Goal: Complete Application Form: Complete application form

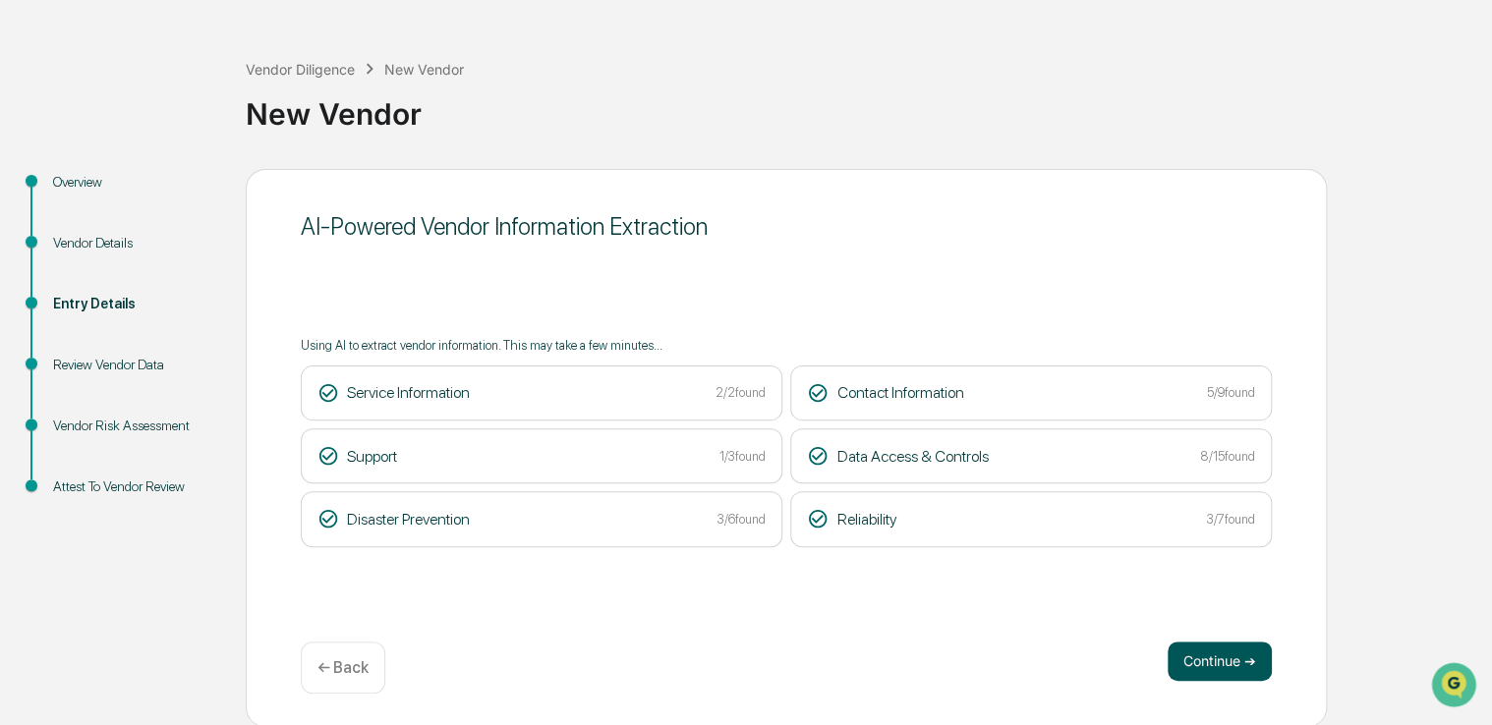
click at [1232, 642] on button "Continue ➔" at bounding box center [1220, 661] width 104 height 39
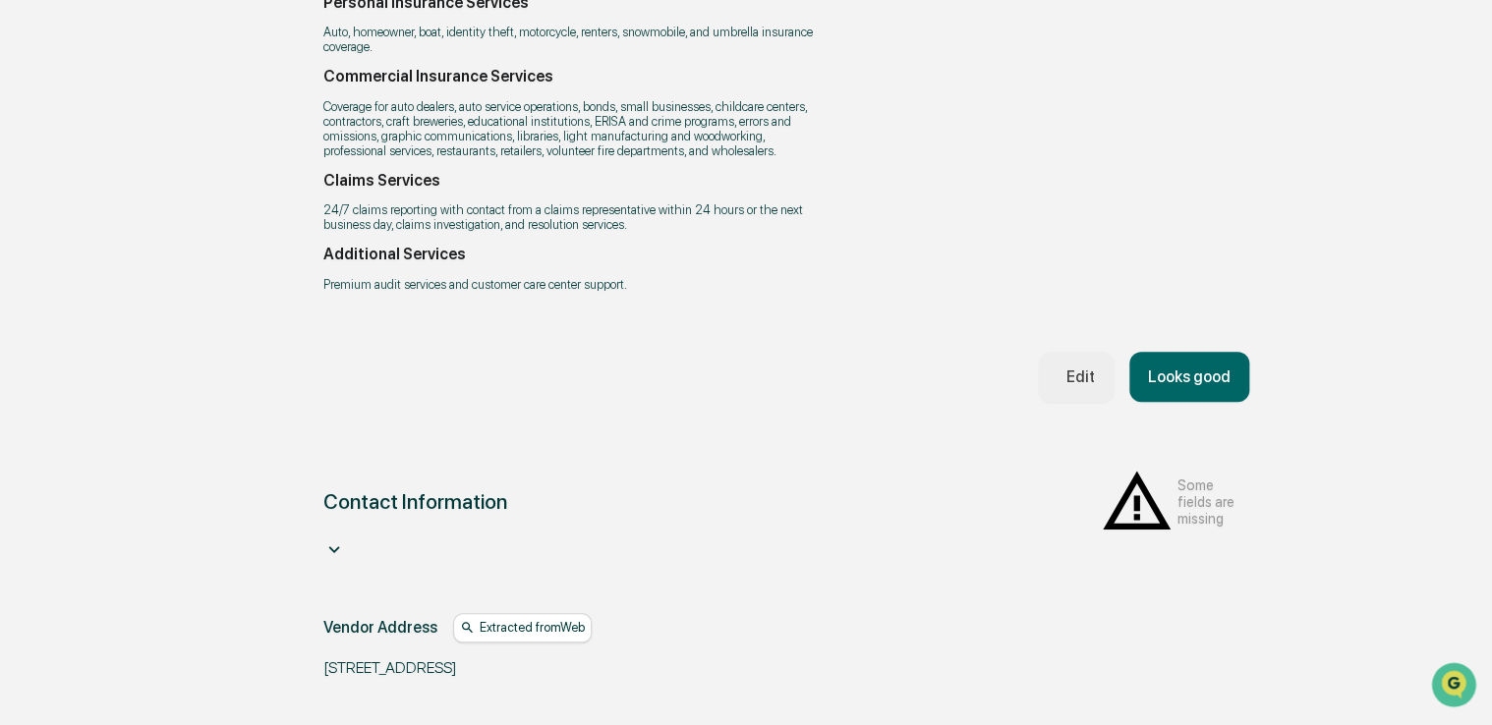
scroll to position [713, 0]
click at [1195, 401] on button "Looks good" at bounding box center [1189, 376] width 120 height 50
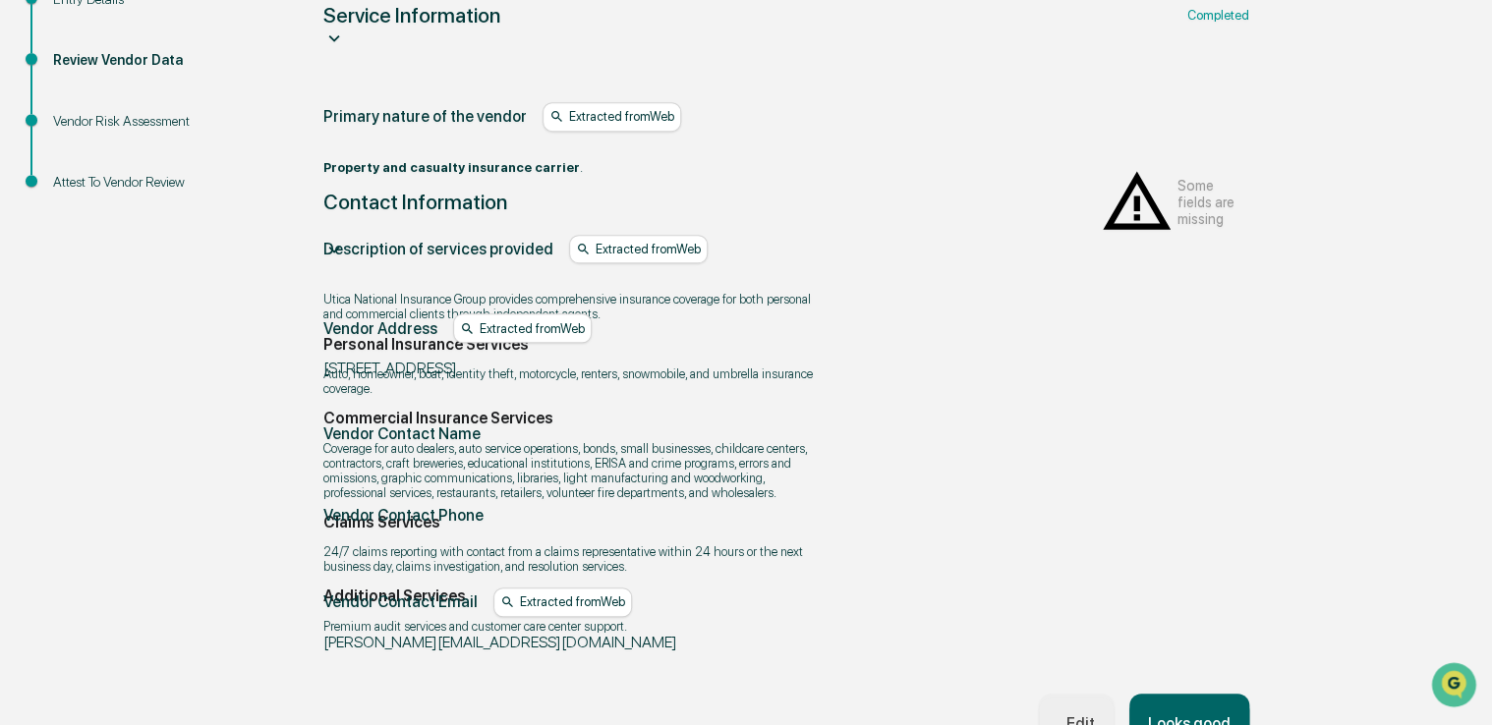
scroll to position [348, 0]
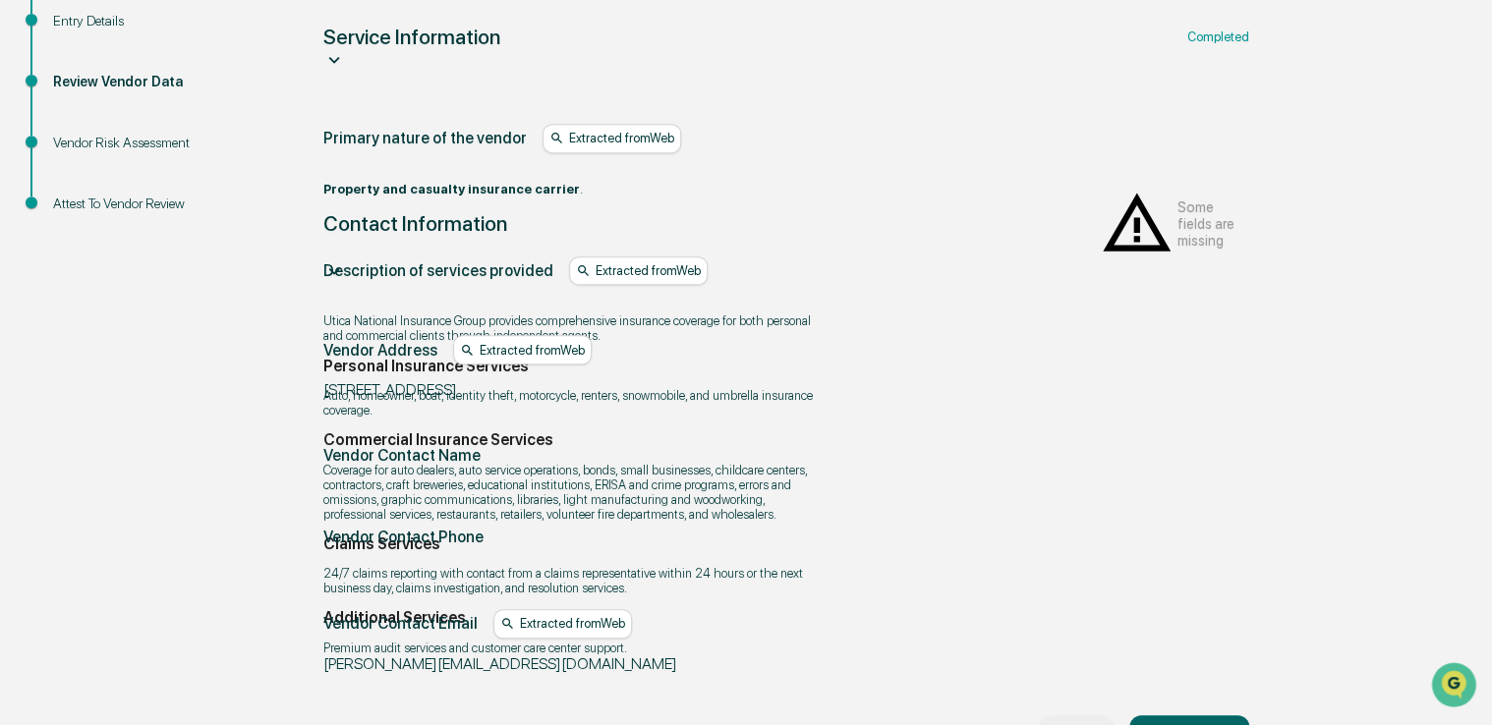
drag, startPoint x: 1137, startPoint y: 365, endPoint x: 1030, endPoint y: 375, distance: 107.7
click at [1030, 446] on div "Vendor Contact Name" at bounding box center [786, 455] width 926 height 19
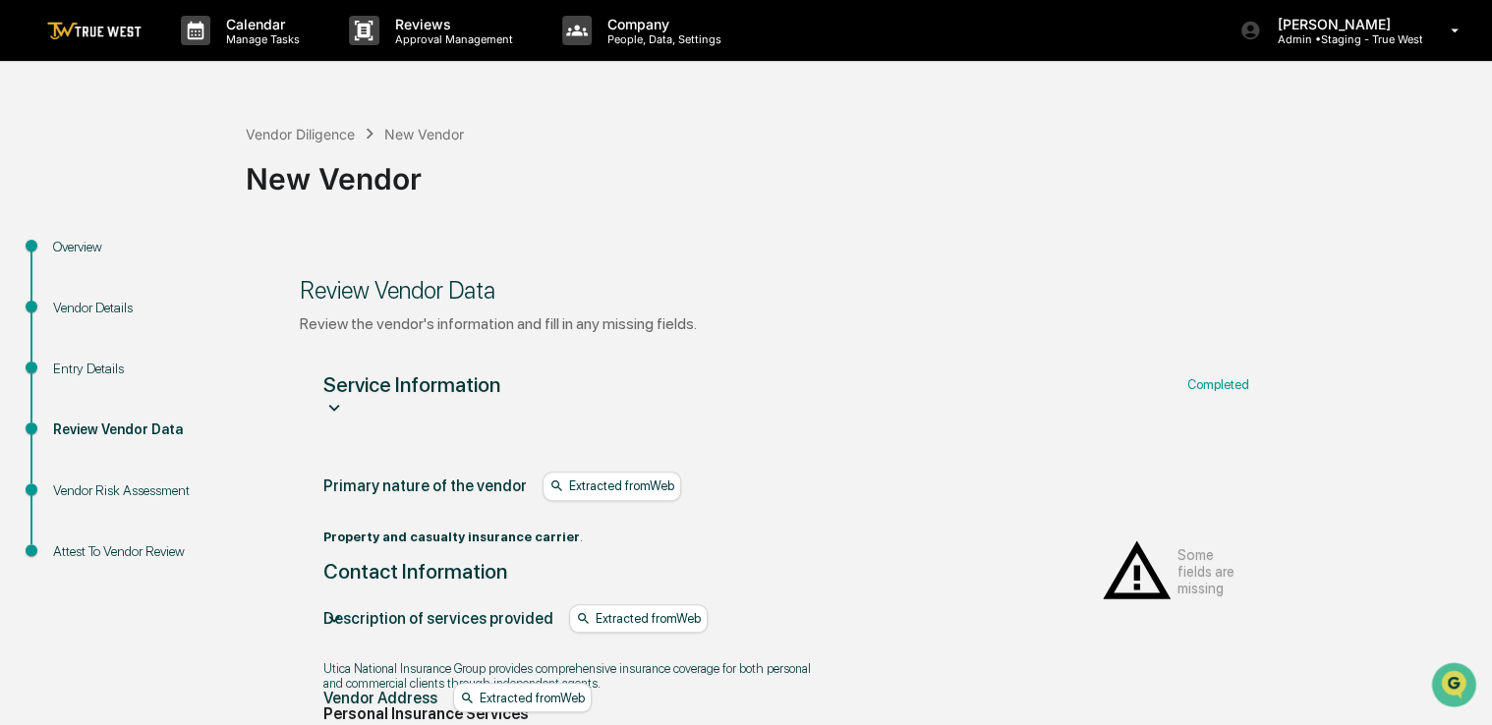
click at [963, 390] on div "Service Information Completed" at bounding box center [786, 384] width 926 height 25
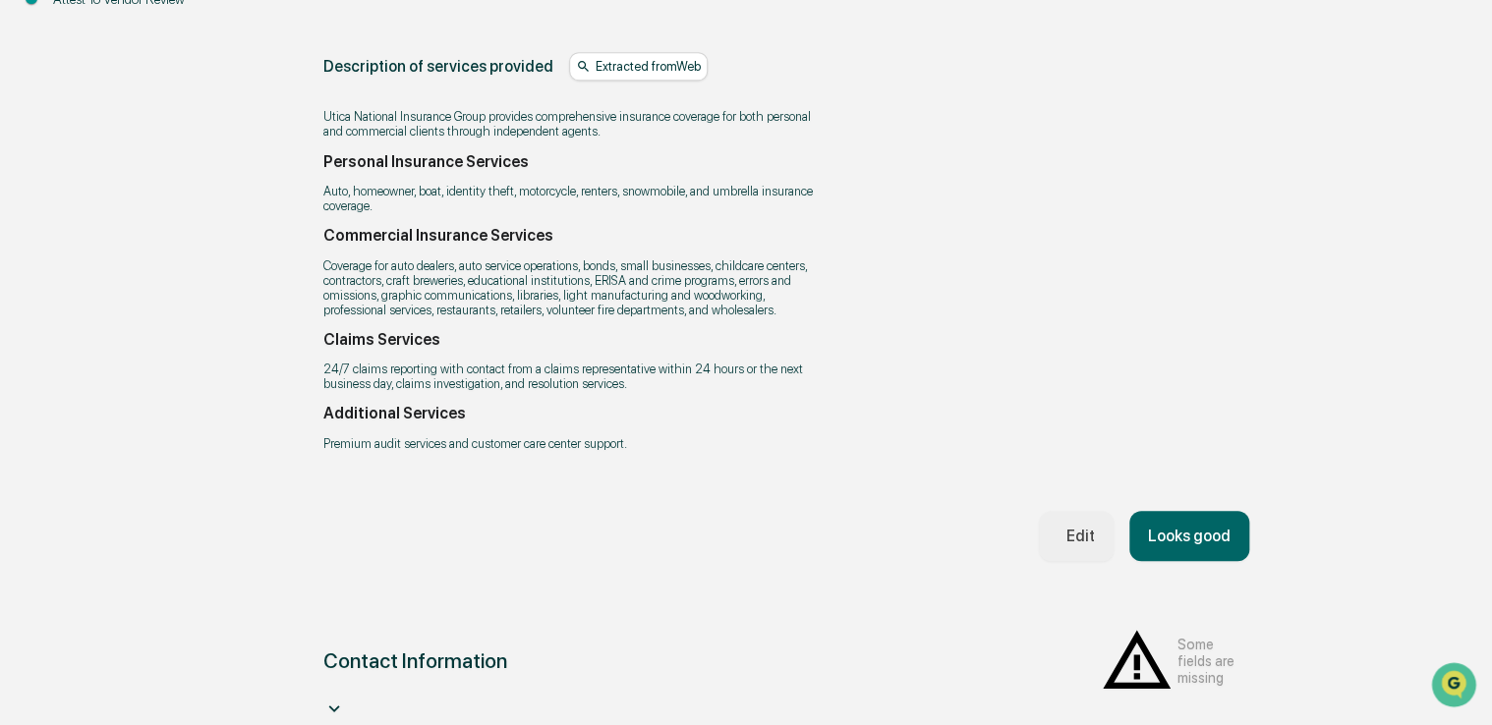
scroll to position [604, 0]
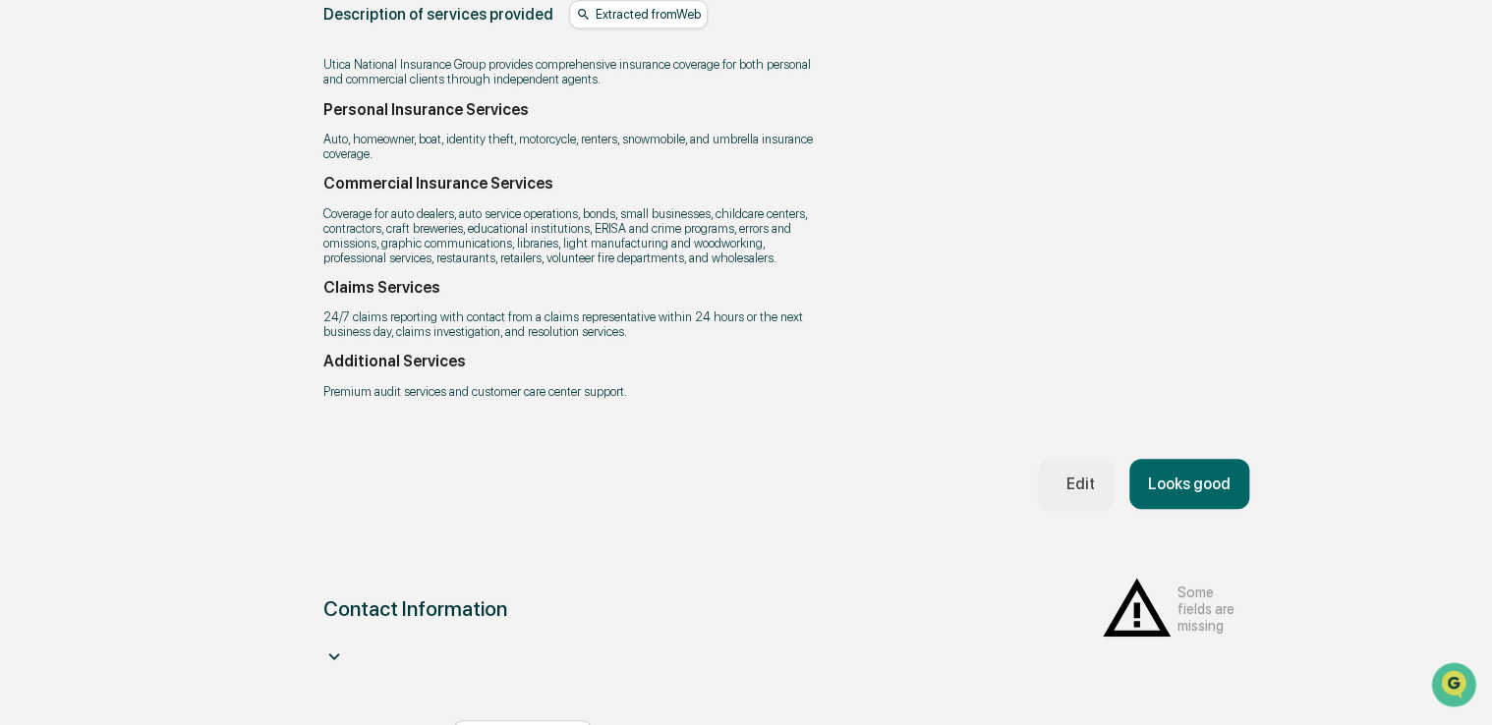
click at [1182, 509] on button "Looks good" at bounding box center [1189, 484] width 120 height 50
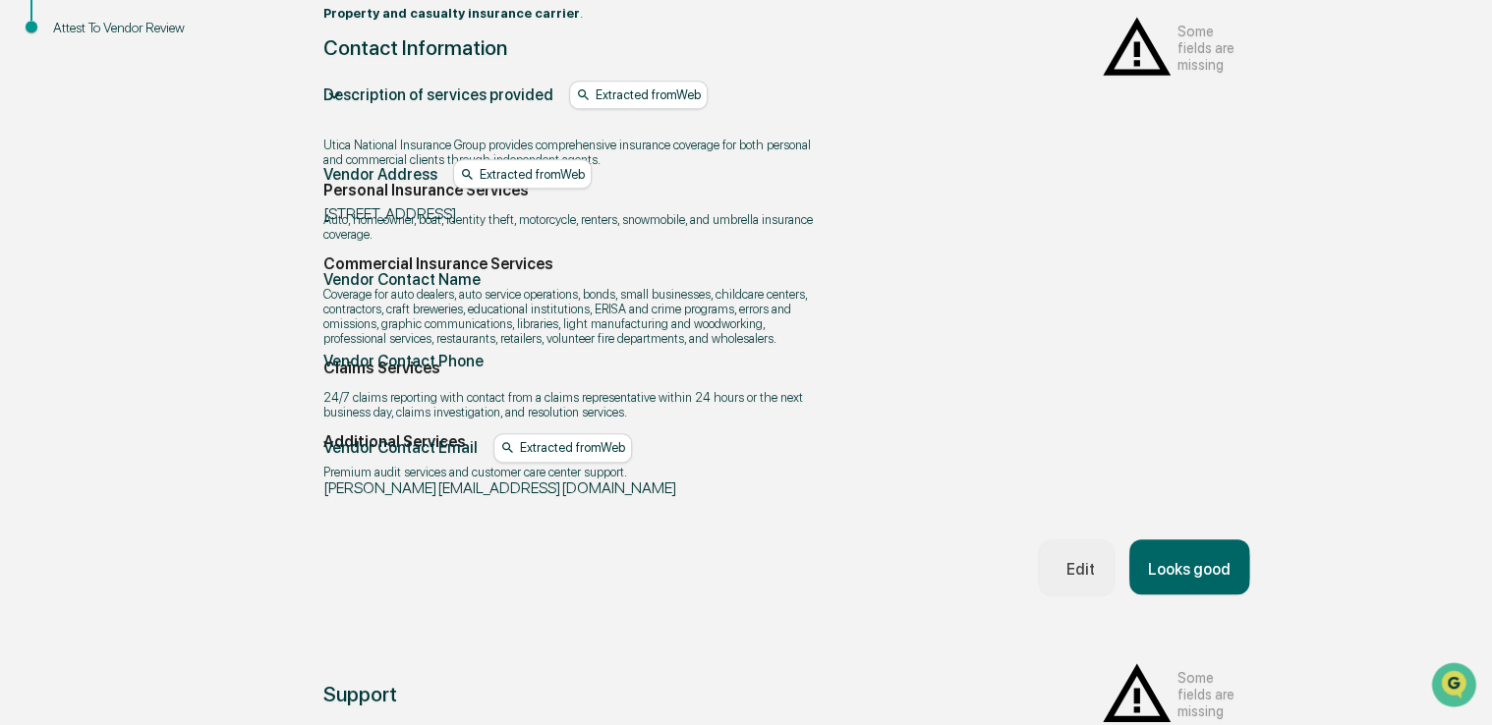
scroll to position [348, 0]
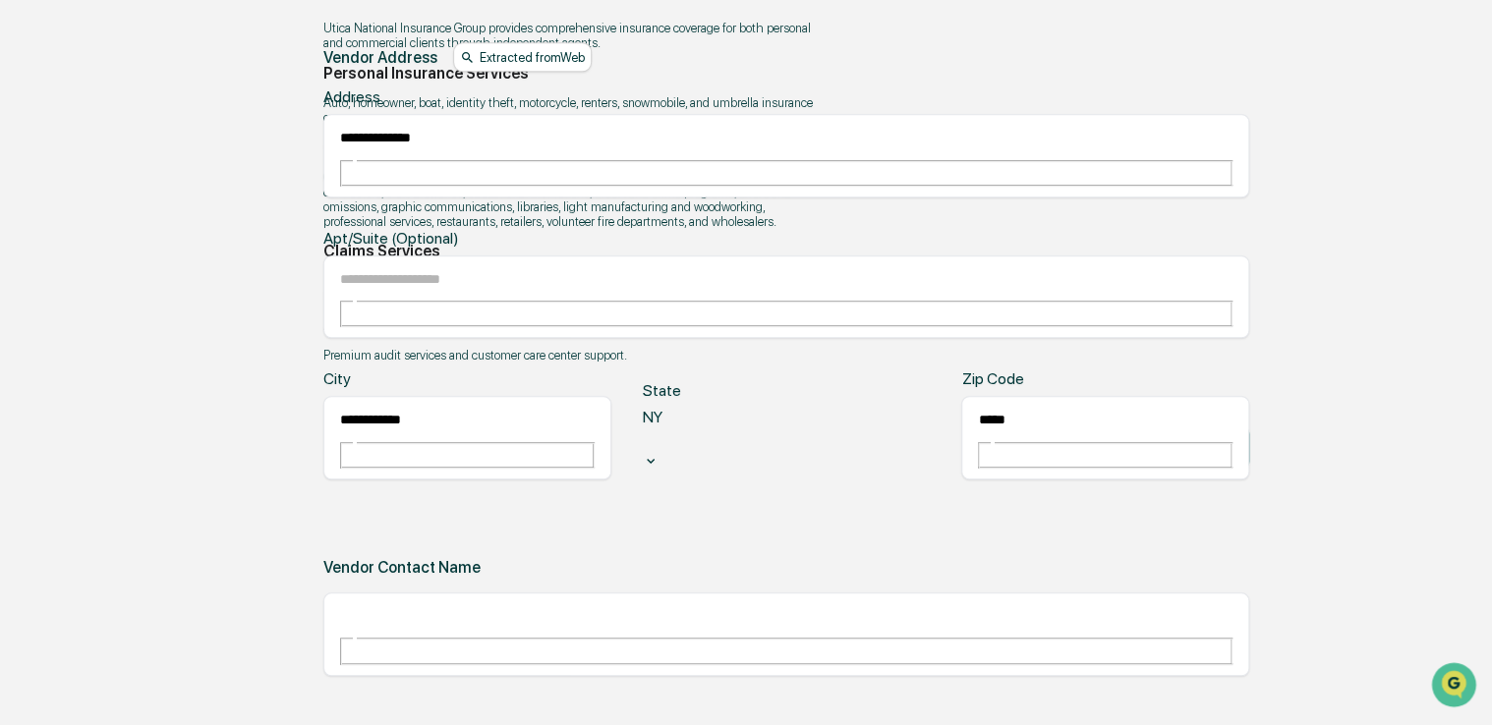
scroll to position [646, 0]
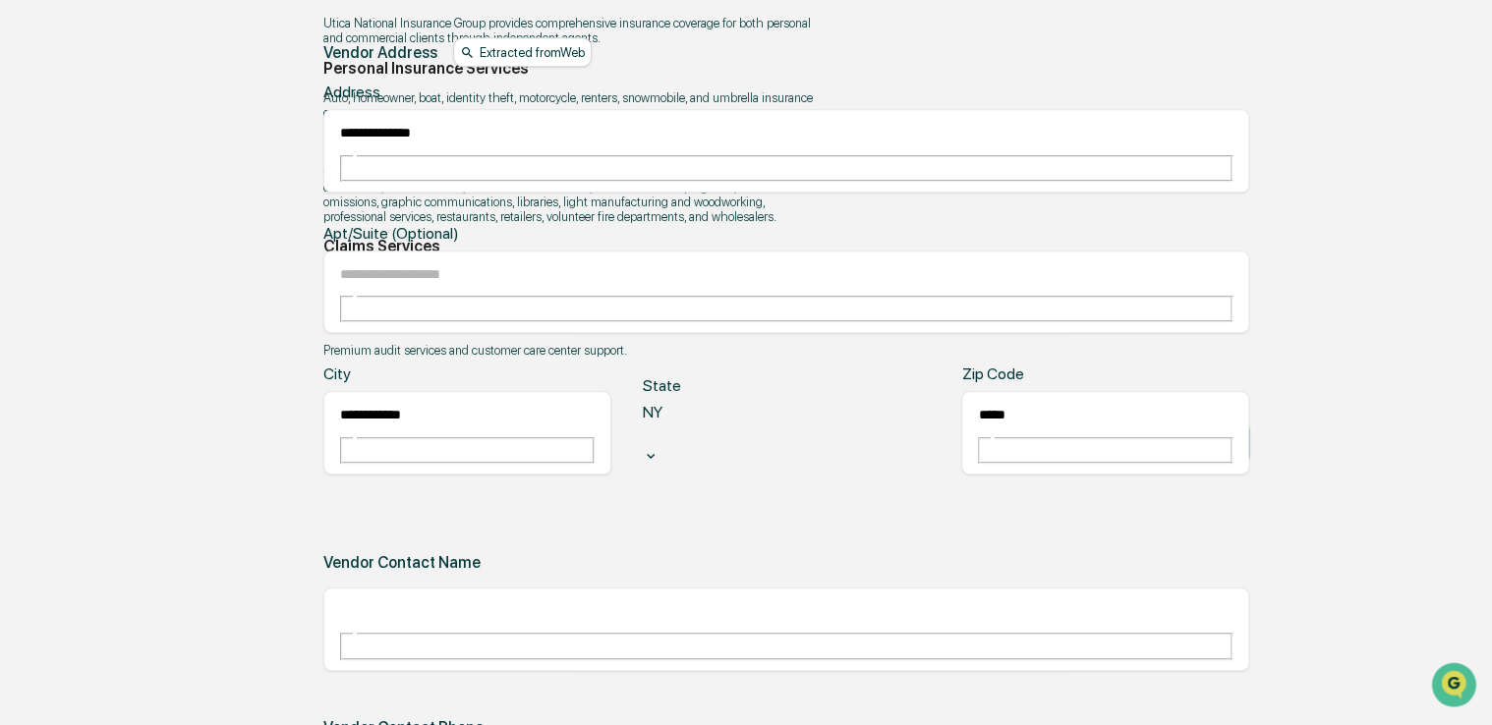
paste input "**********"
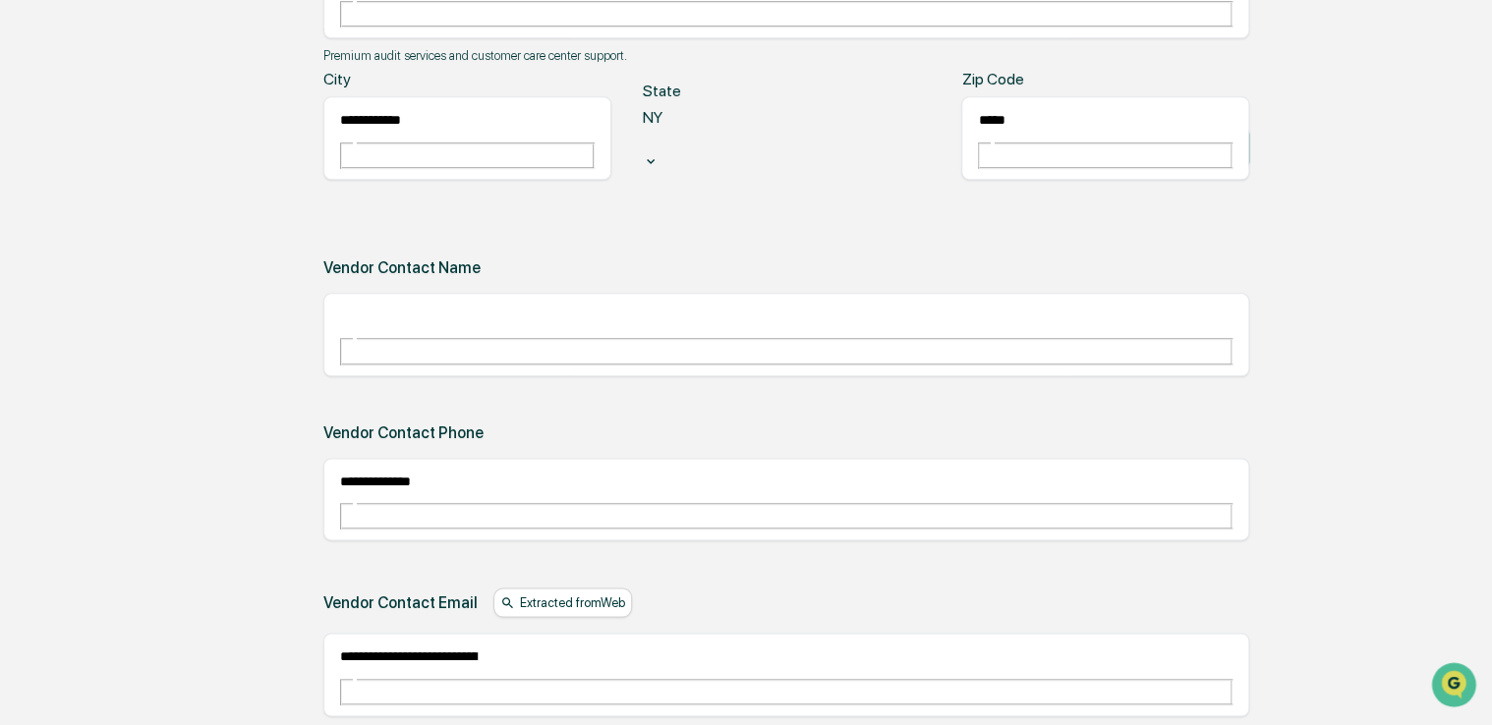
scroll to position [976, 0]
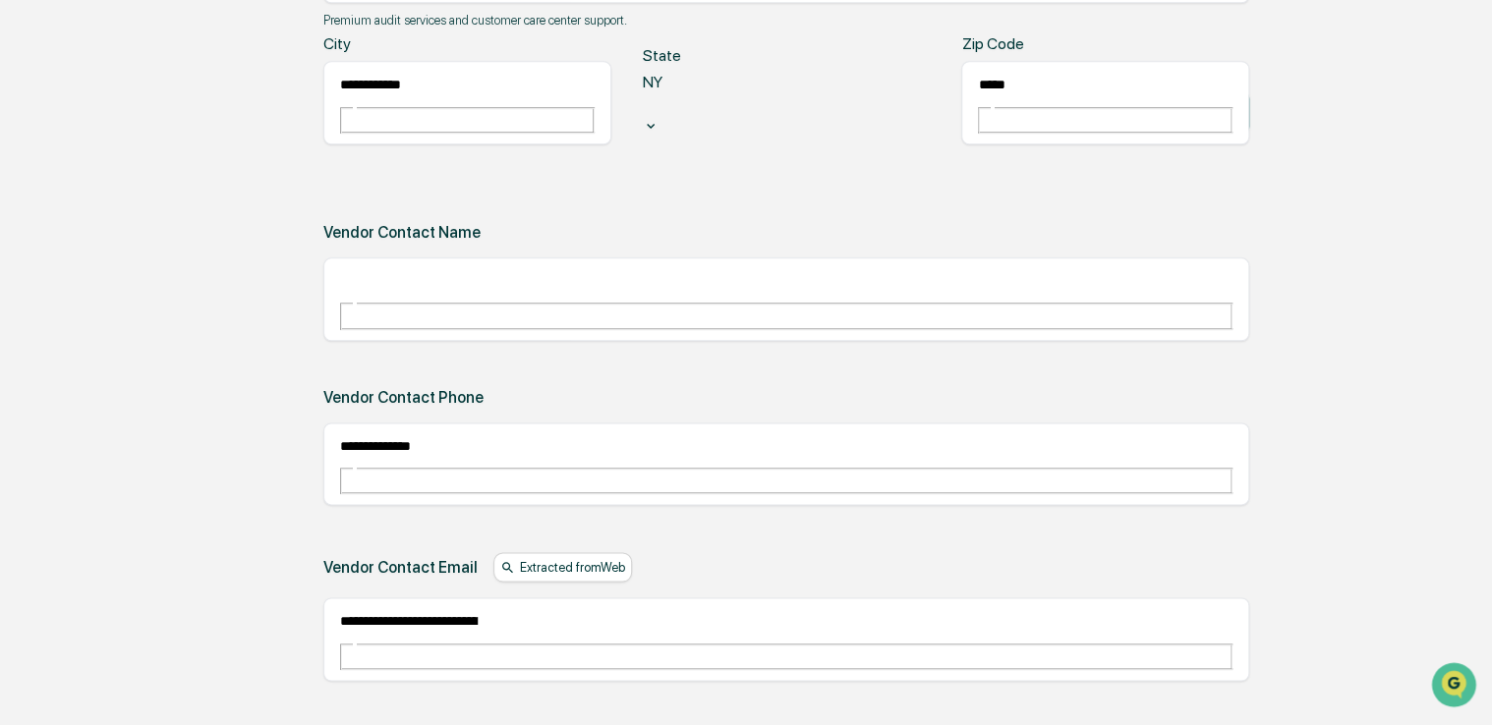
type input "**********"
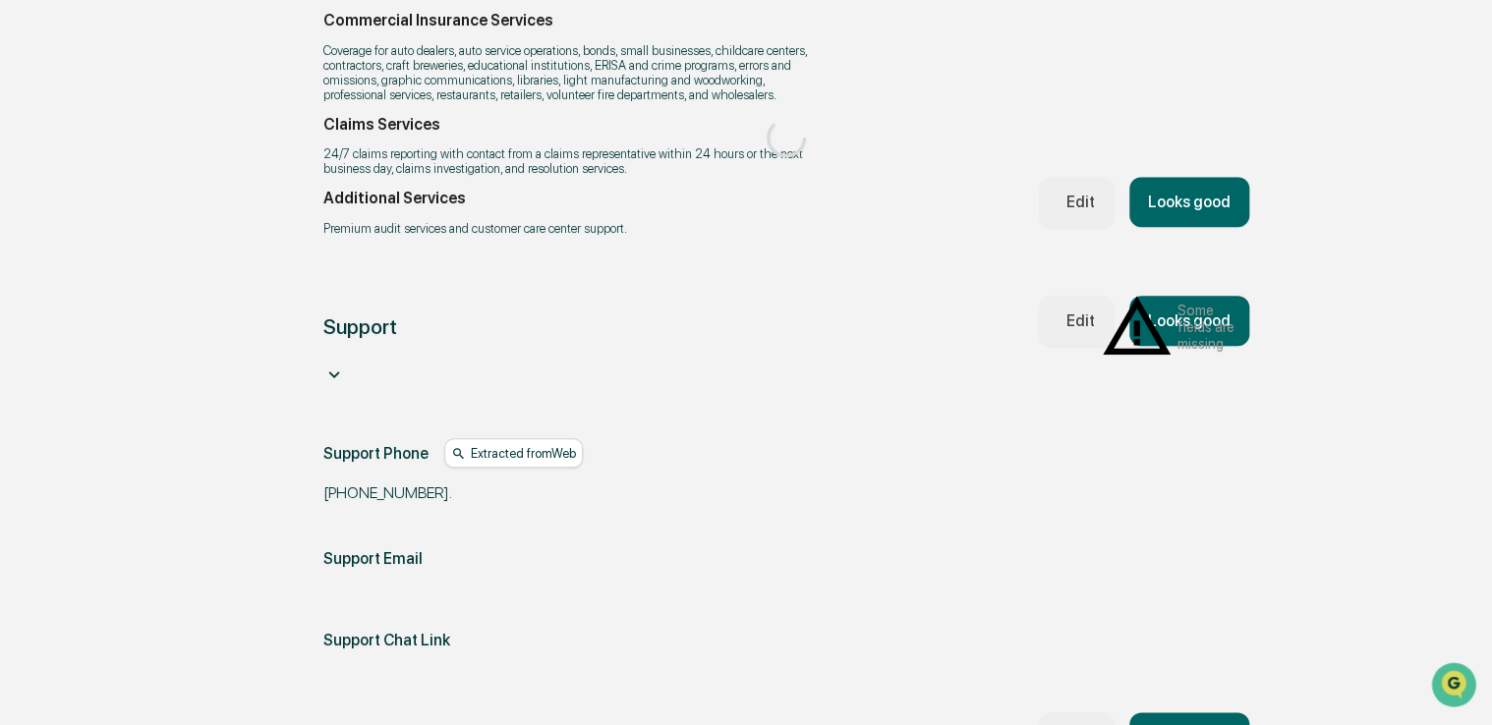
scroll to position [919, 0]
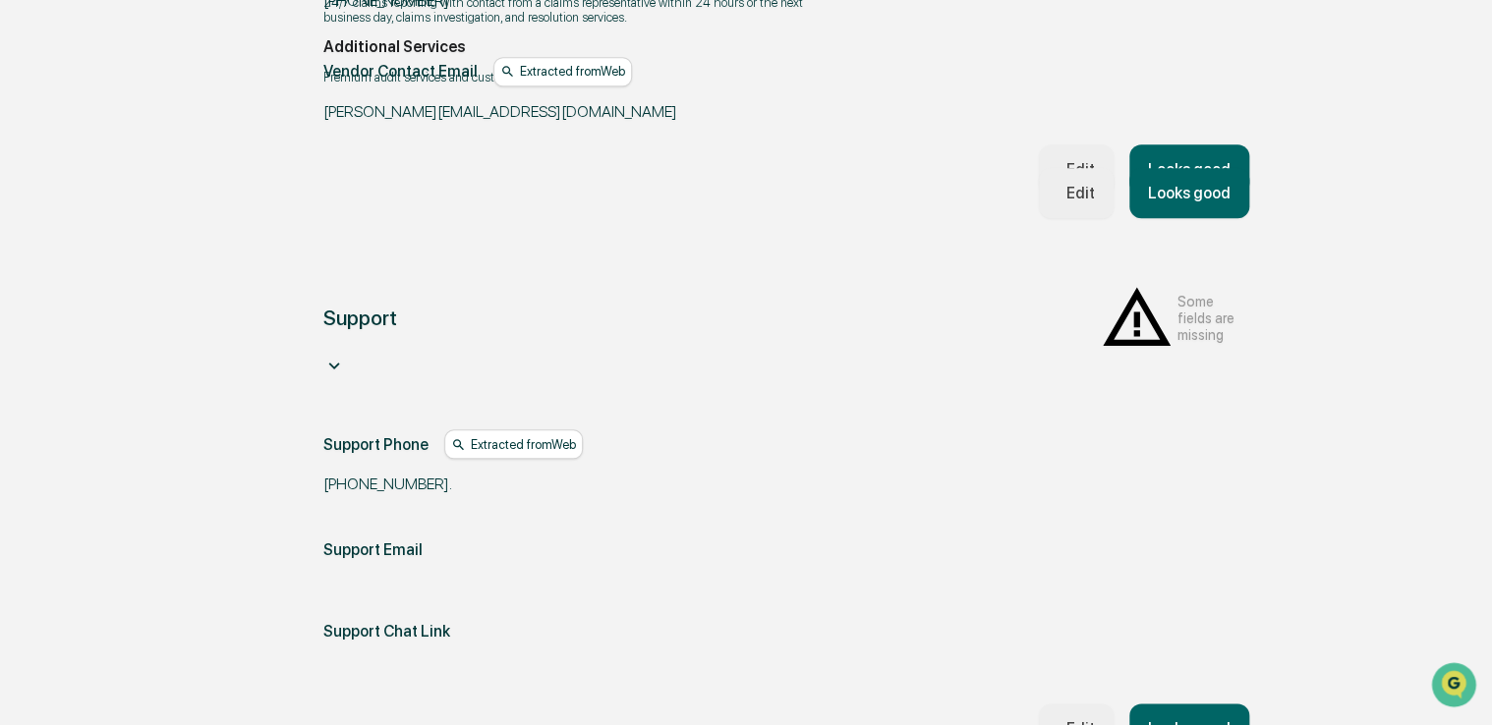
click at [1177, 168] on button "Looks good" at bounding box center [1189, 193] width 120 height 50
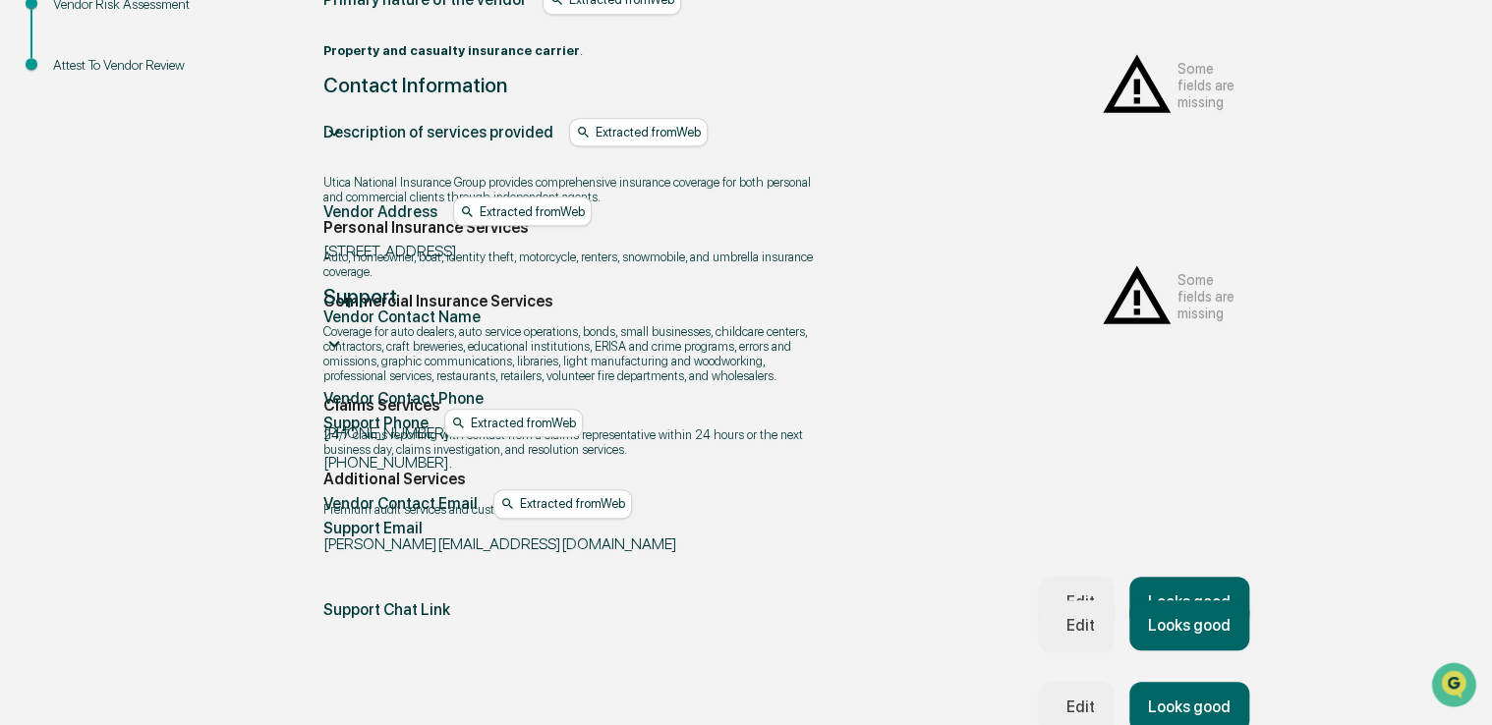
scroll to position [459, 0]
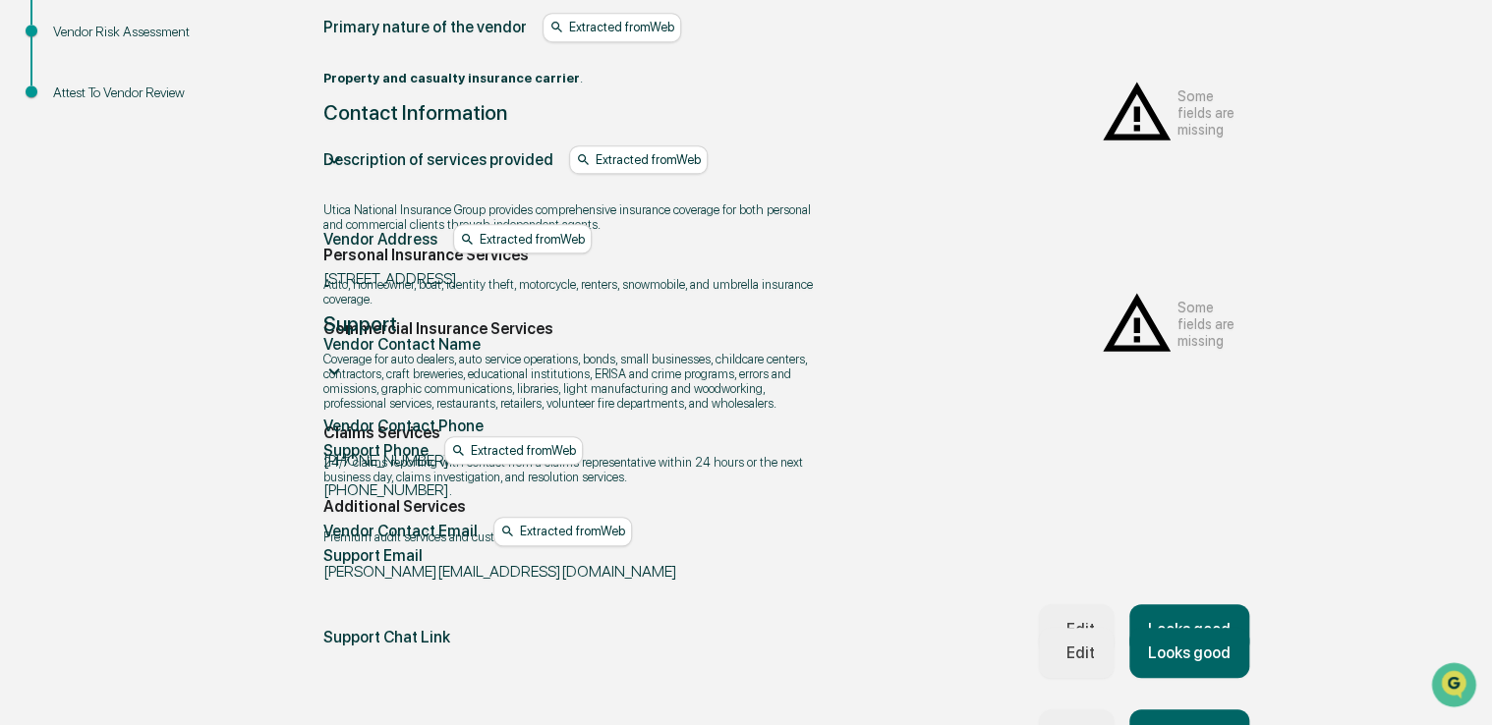
click at [1067, 710] on button "Edit" at bounding box center [1076, 735] width 74 height 50
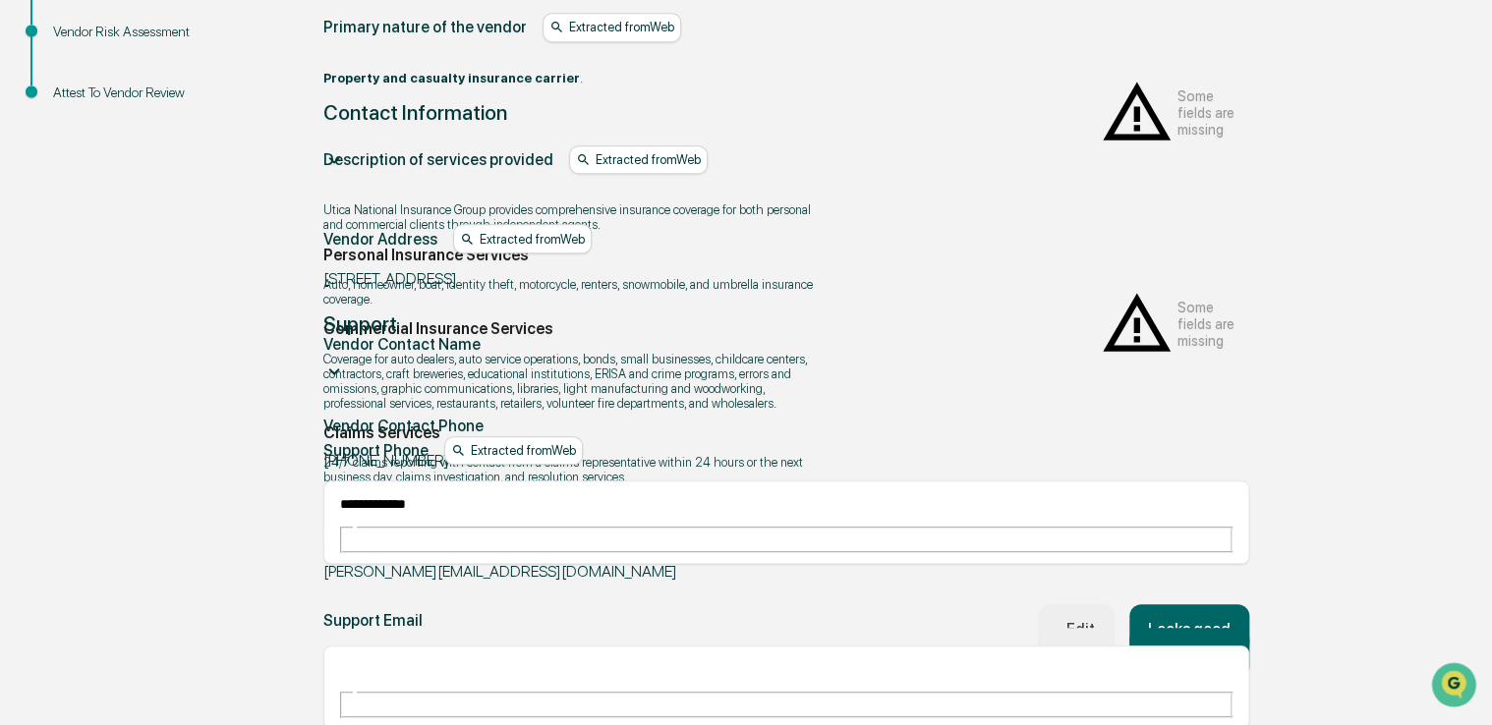
drag, startPoint x: 543, startPoint y: 549, endPoint x: 525, endPoint y: 579, distance: 34.4
paste input "**********"
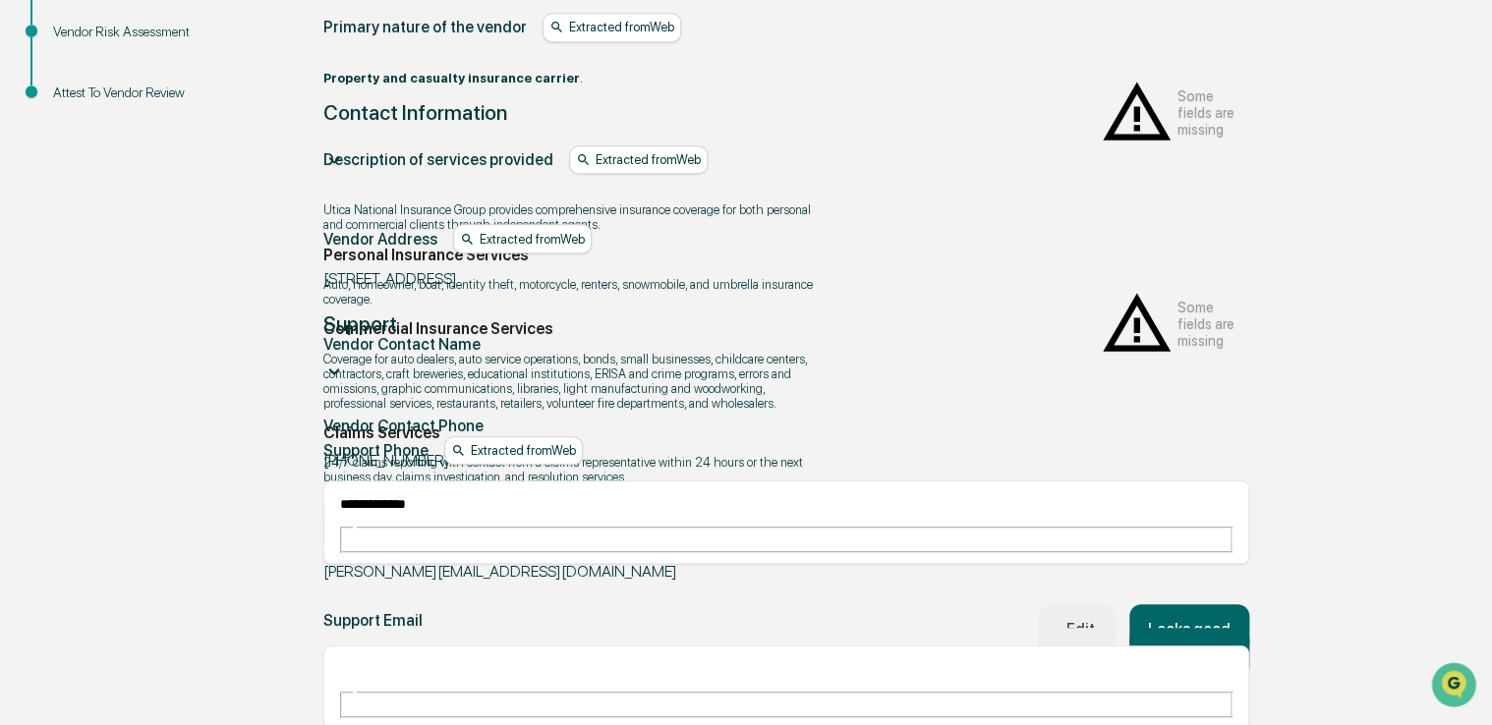
type input "**********"
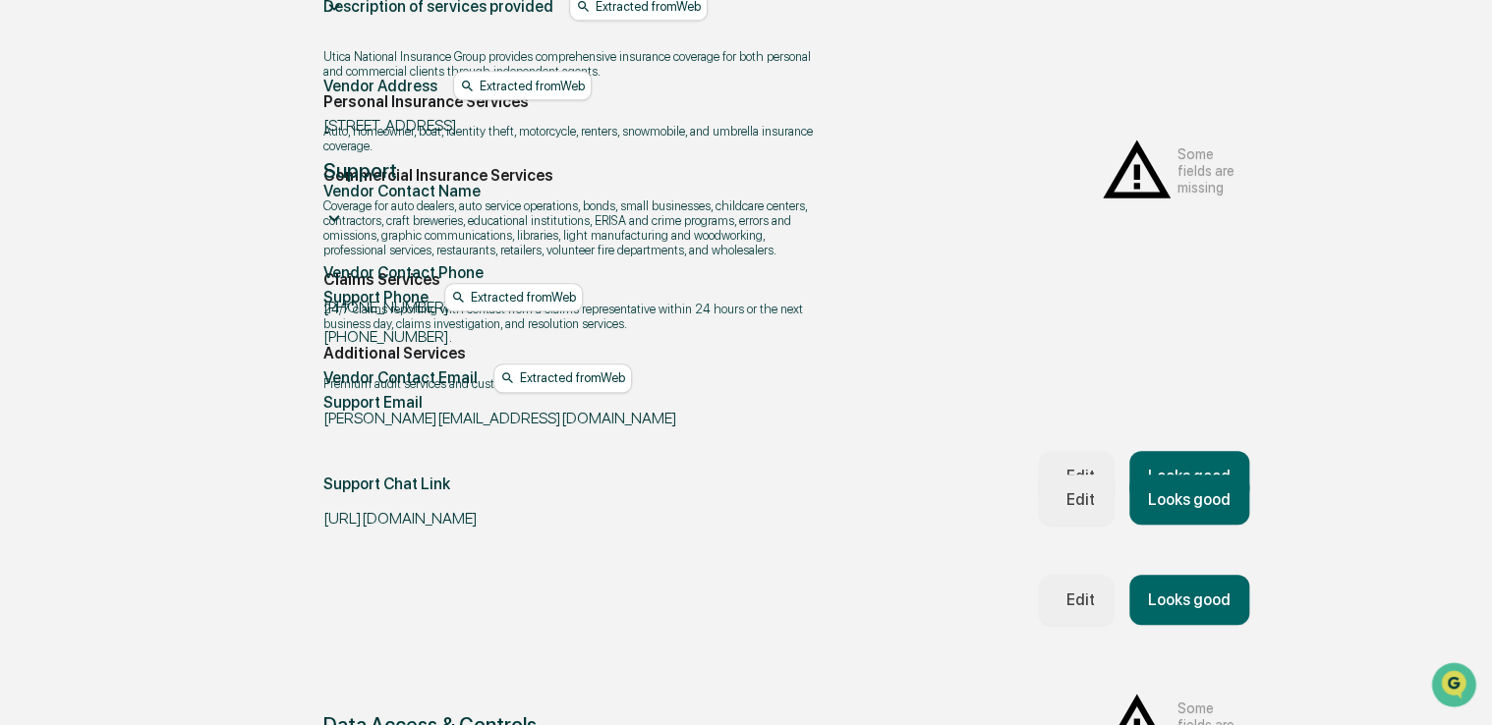
scroll to position [615, 0]
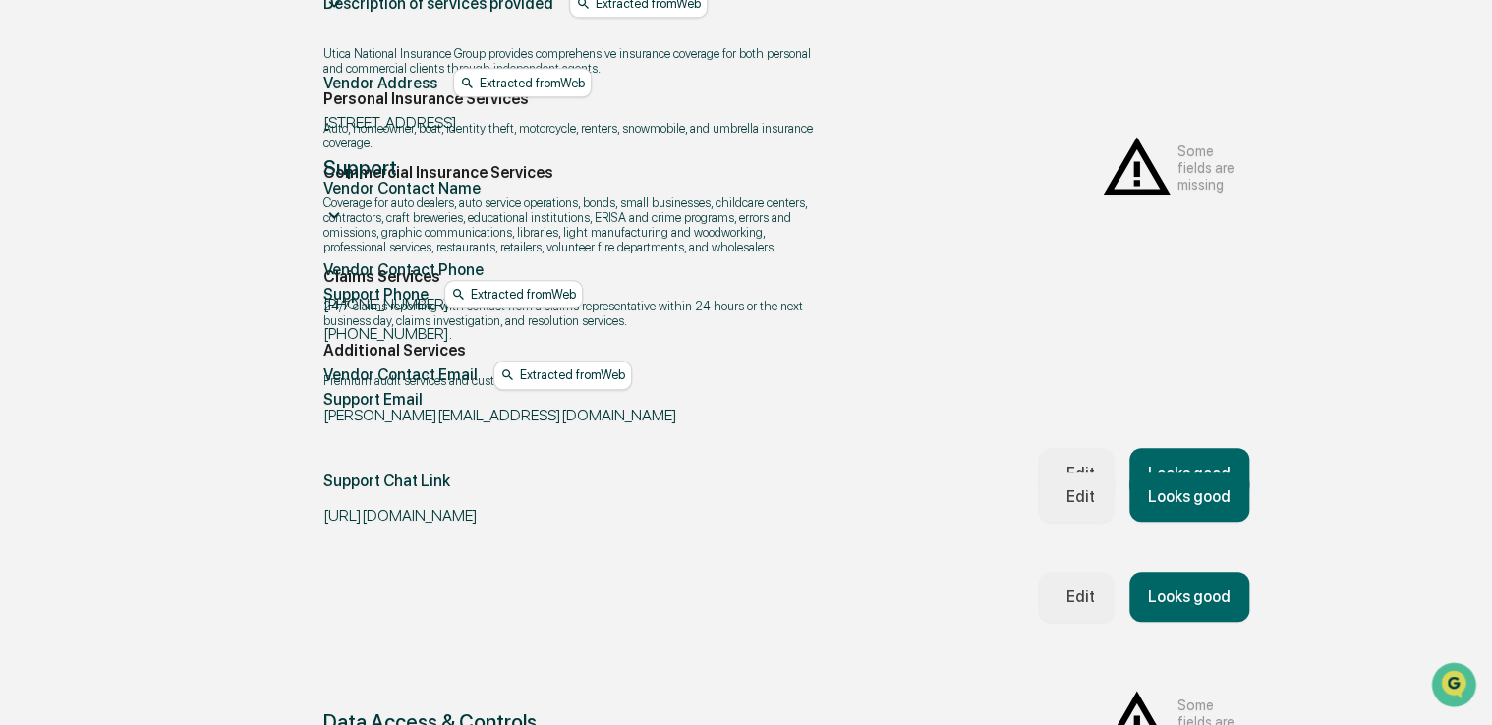
click at [1158, 572] on button "Looks good" at bounding box center [1189, 597] width 120 height 50
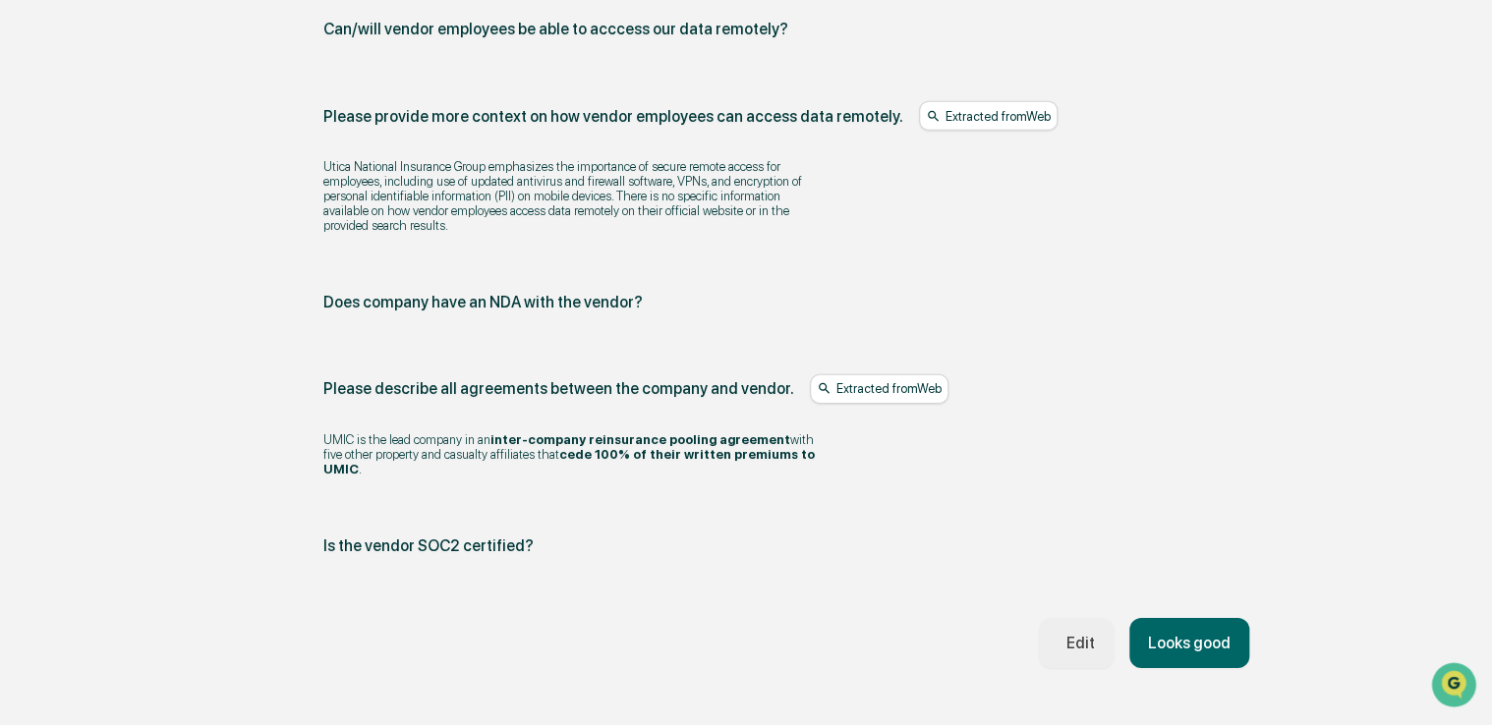
scroll to position [2878, 0]
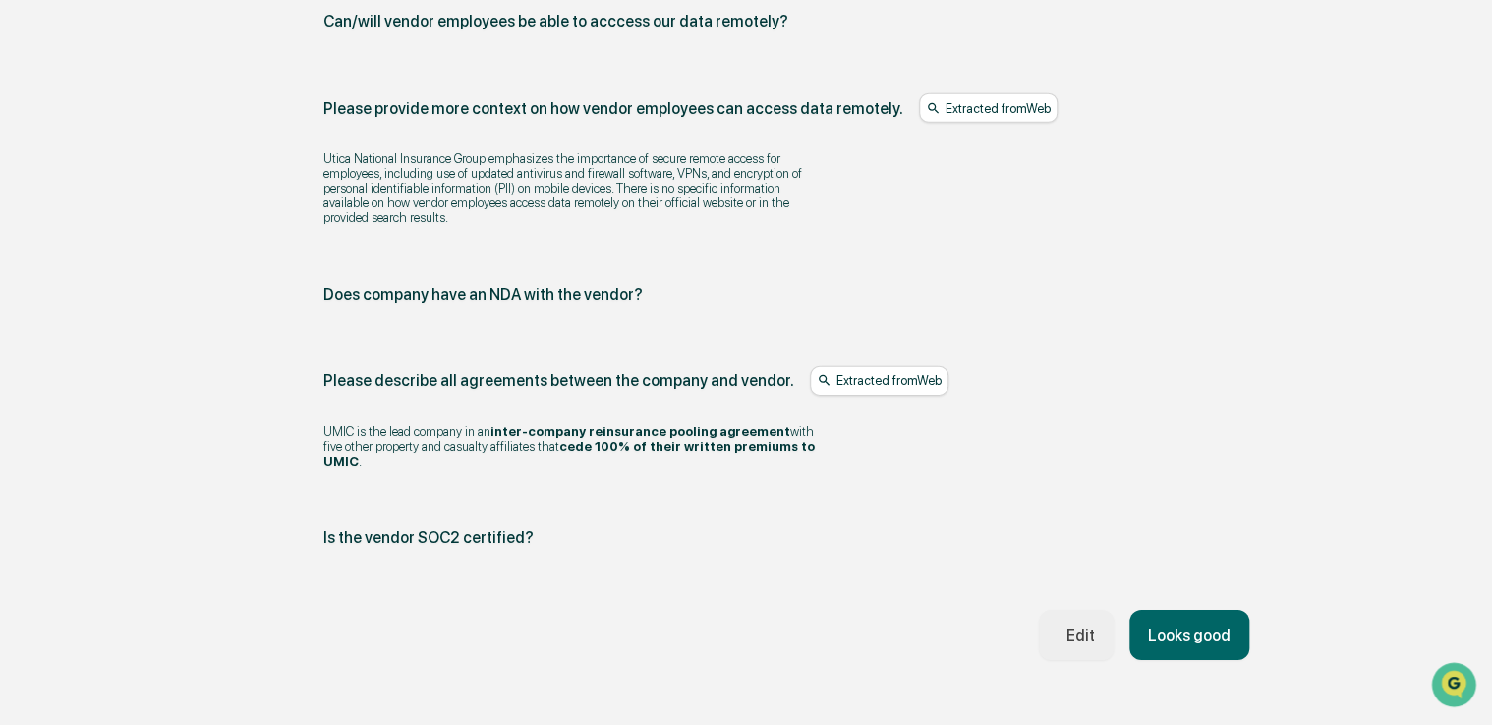
click at [1143, 610] on button "Looks good" at bounding box center [1189, 635] width 120 height 50
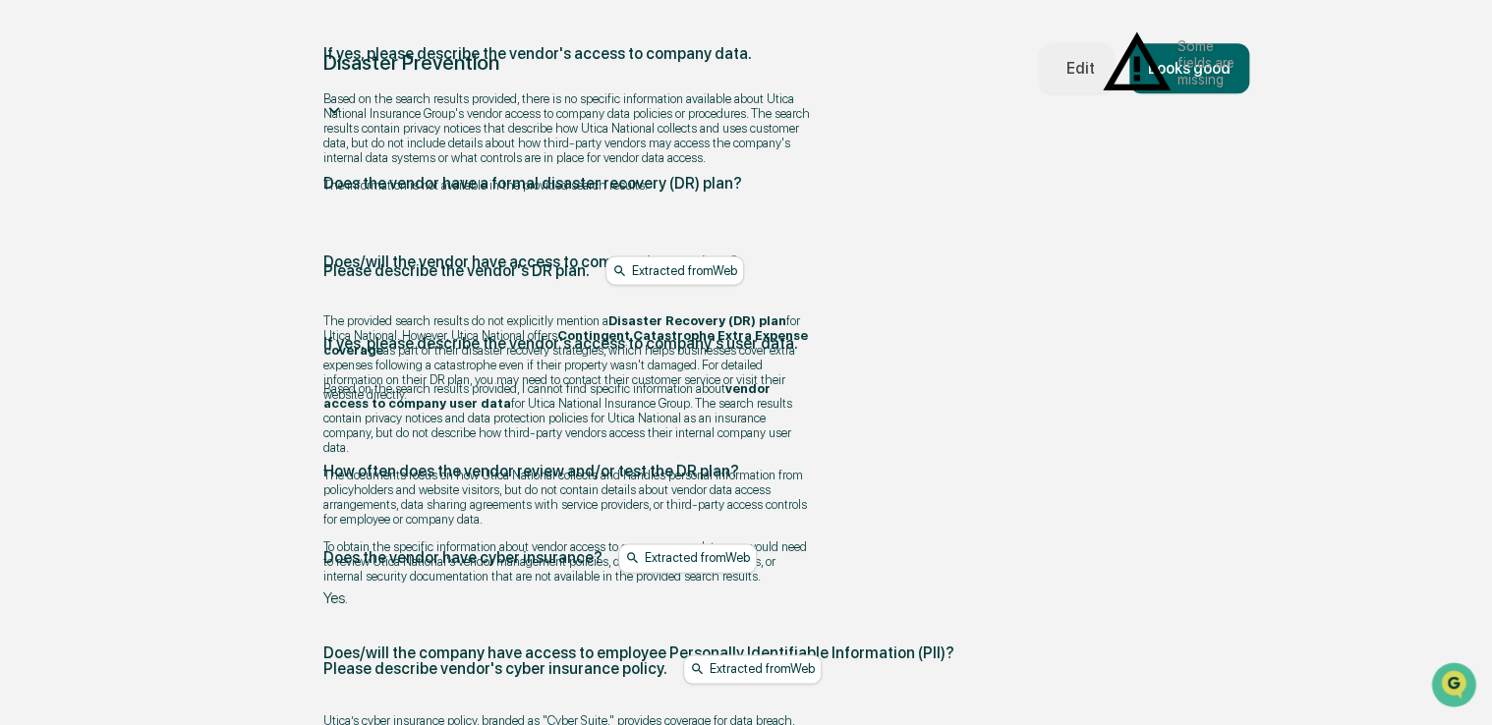
scroll to position [1240, 0]
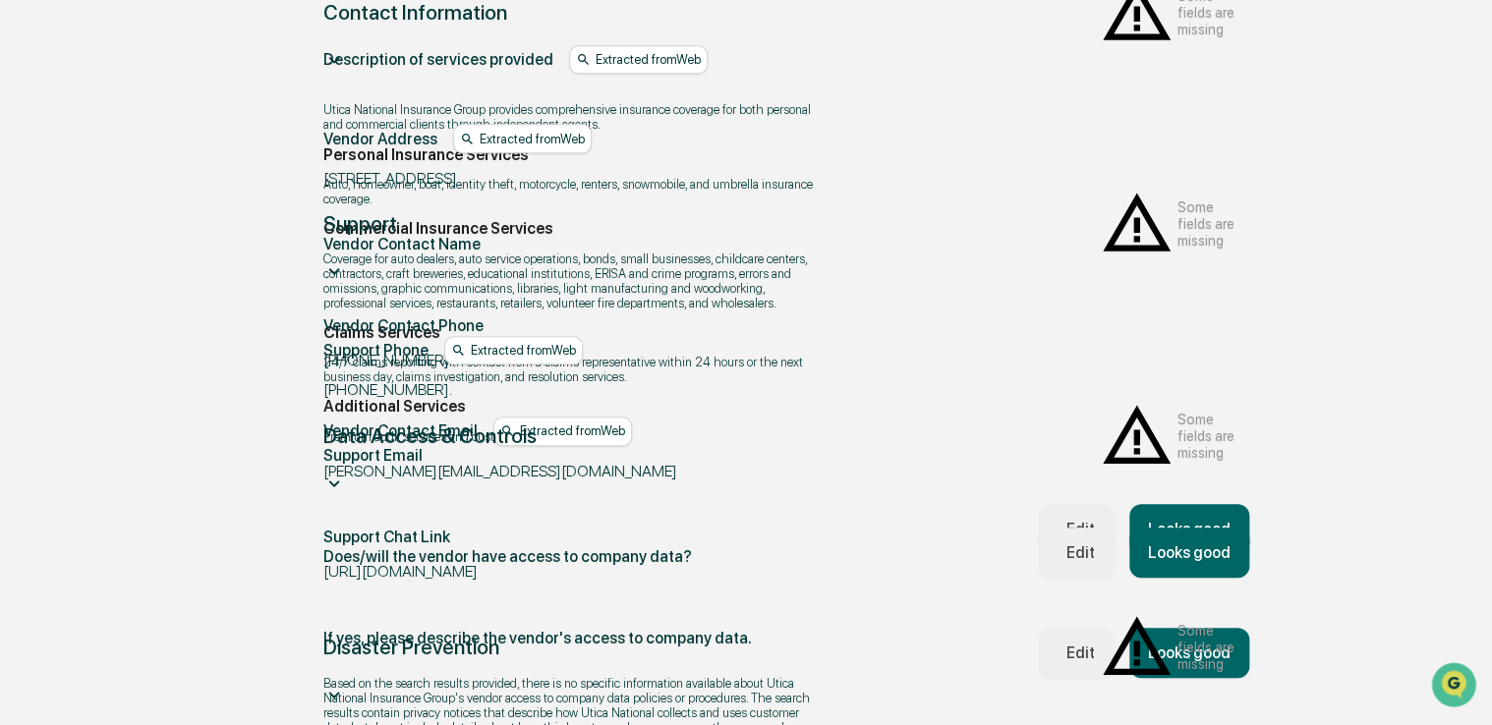
scroll to position [375, 0]
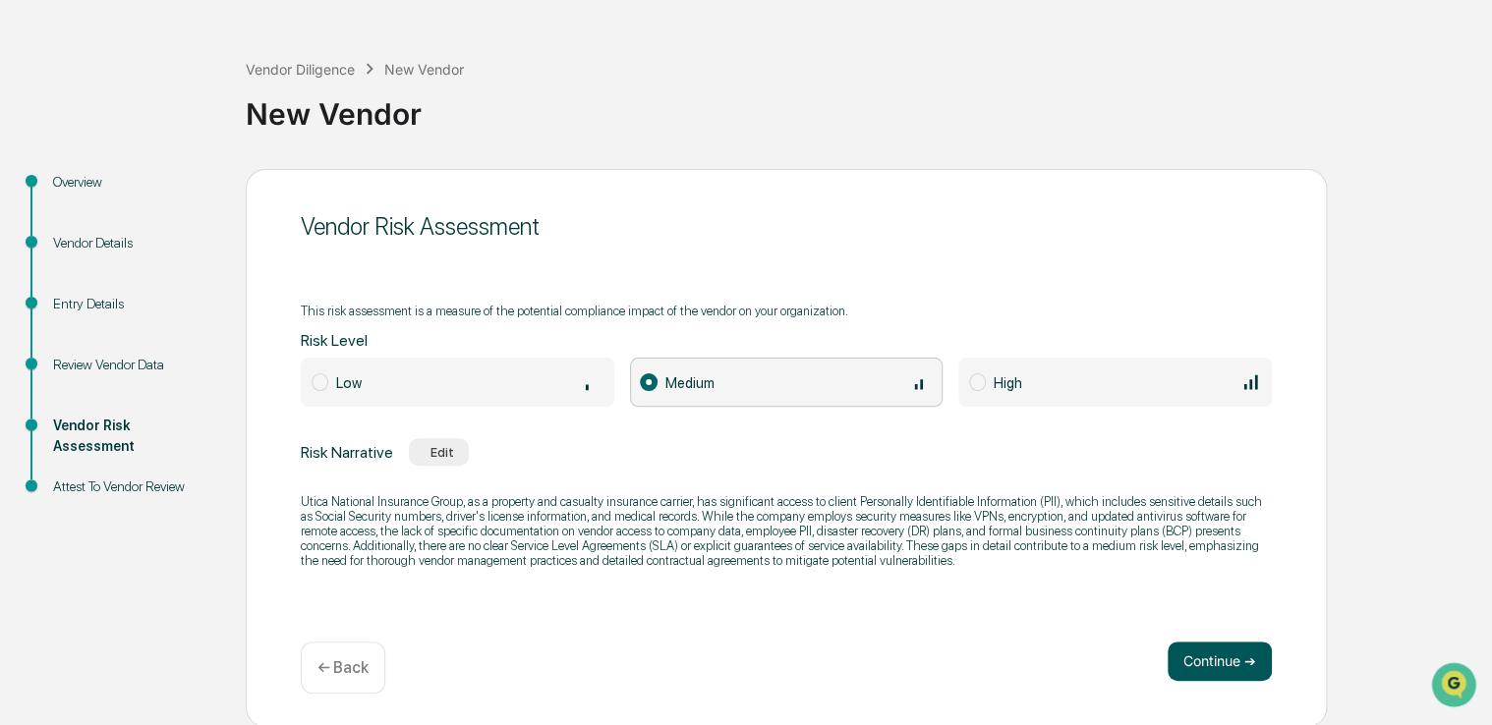
click at [1211, 662] on button "Continue ➔" at bounding box center [1220, 661] width 104 height 39
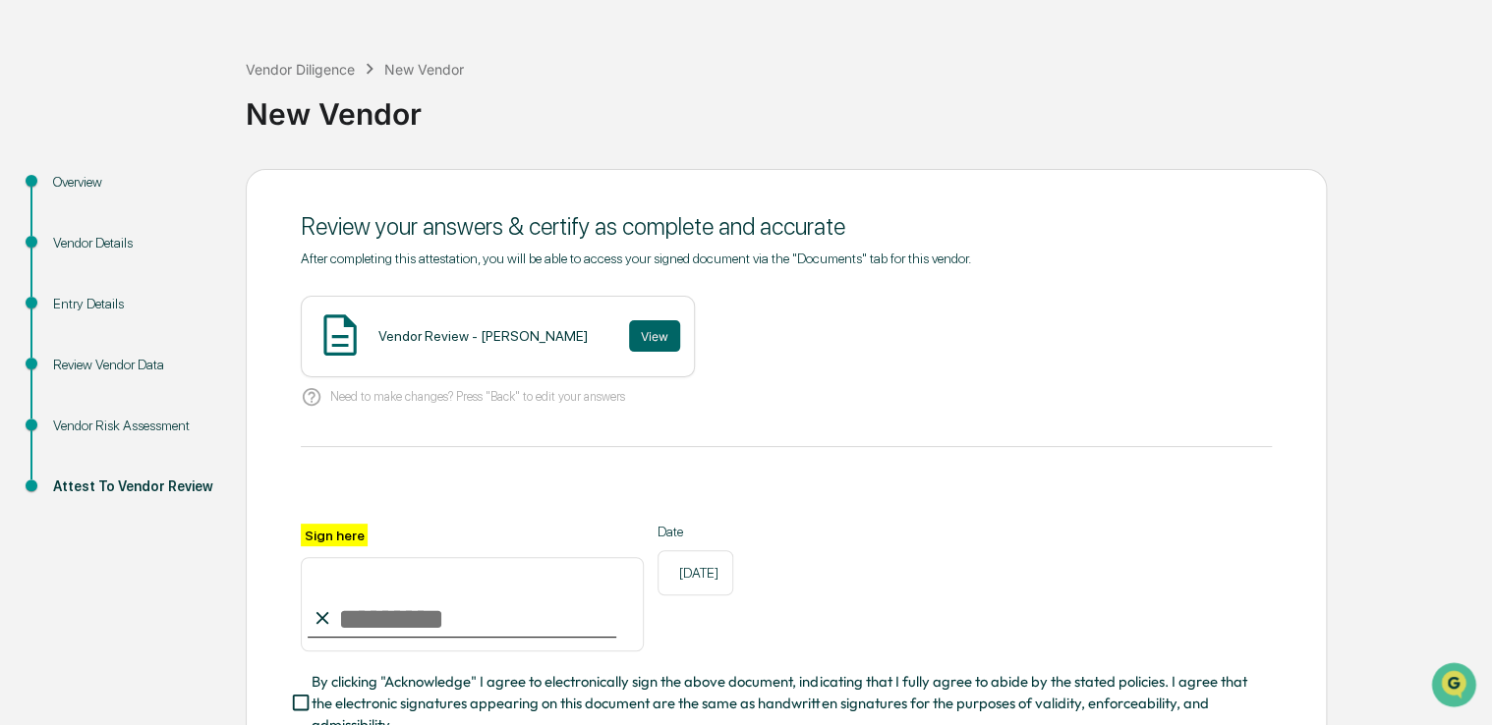
click at [459, 596] on input "Sign here" at bounding box center [472, 604] width 343 height 94
type input "**********"
click at [440, 687] on span "By clicking "Acknowledge" I agree to electronically sign the above document, in…" at bounding box center [784, 704] width 944 height 66
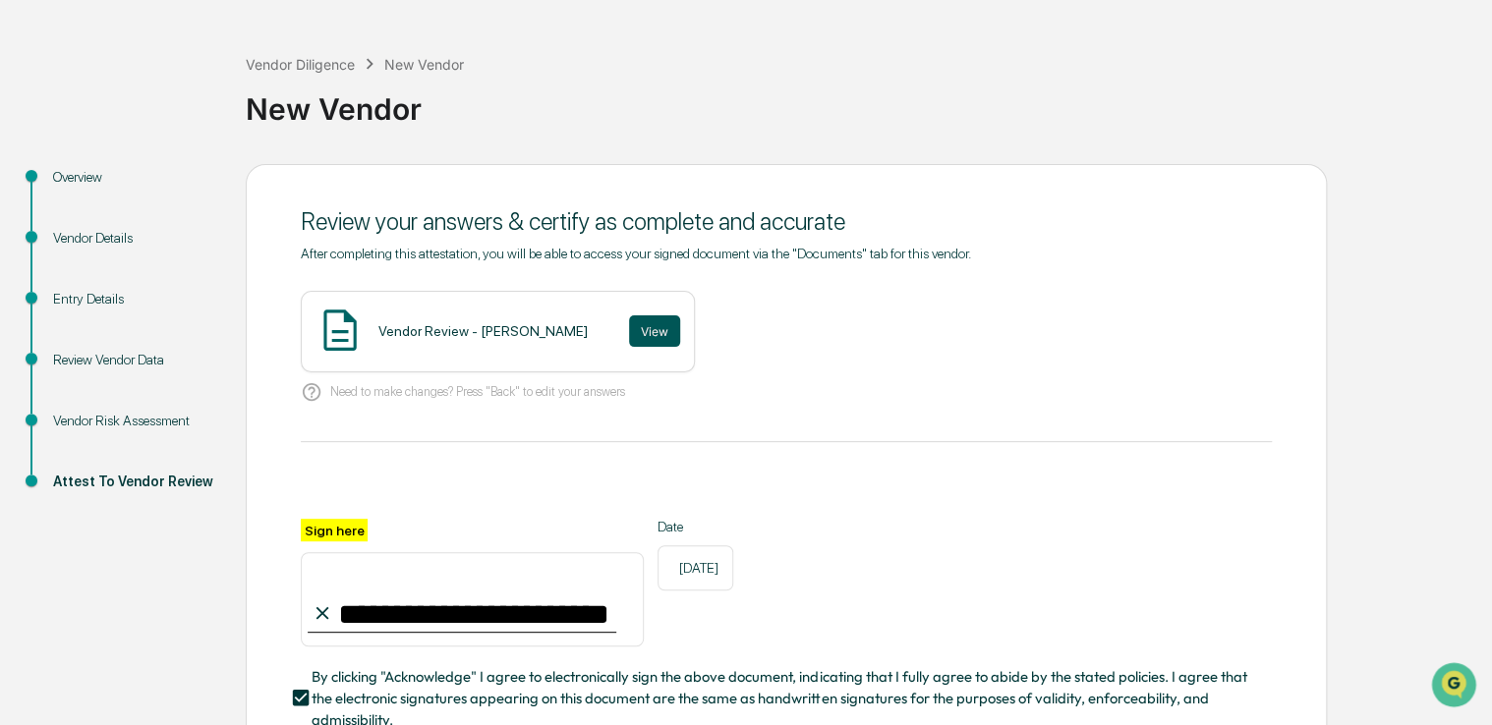
click at [629, 329] on button "View" at bounding box center [654, 330] width 51 height 31
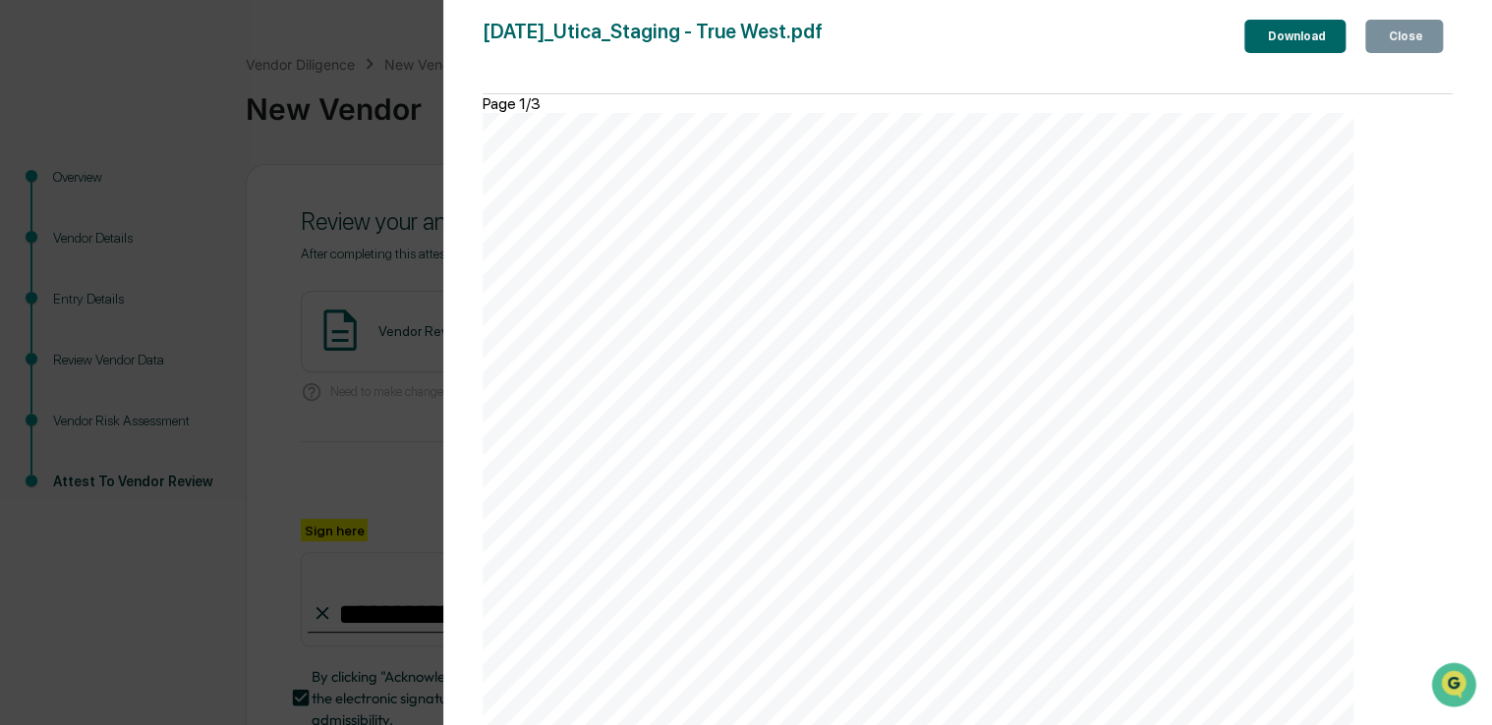
click at [1383, 49] on button "Close" at bounding box center [1404, 36] width 78 height 33
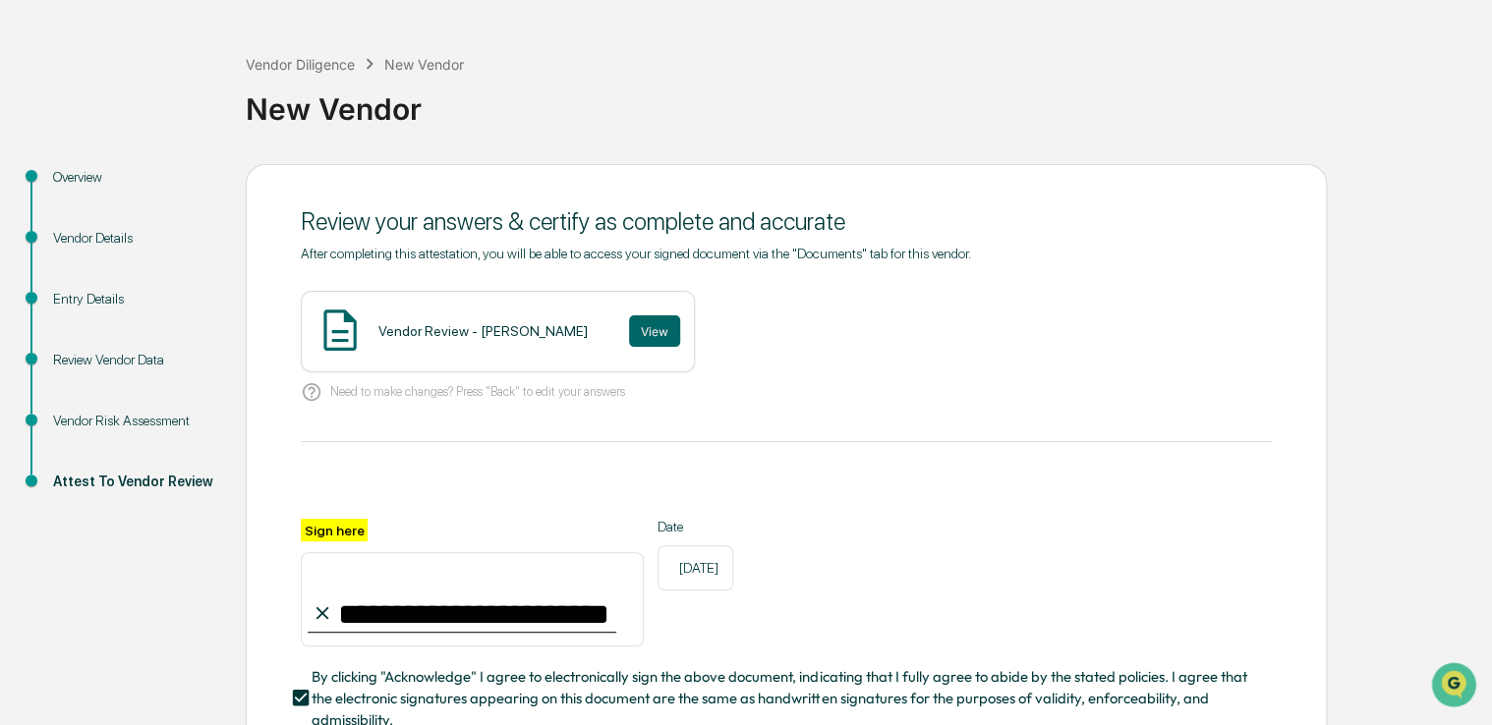
drag, startPoint x: 1141, startPoint y: 338, endPoint x: 1050, endPoint y: 354, distance: 92.7
click at [1050, 354] on div "Vendor Review - [PERSON_NAME] View" at bounding box center [786, 332] width 971 height 82
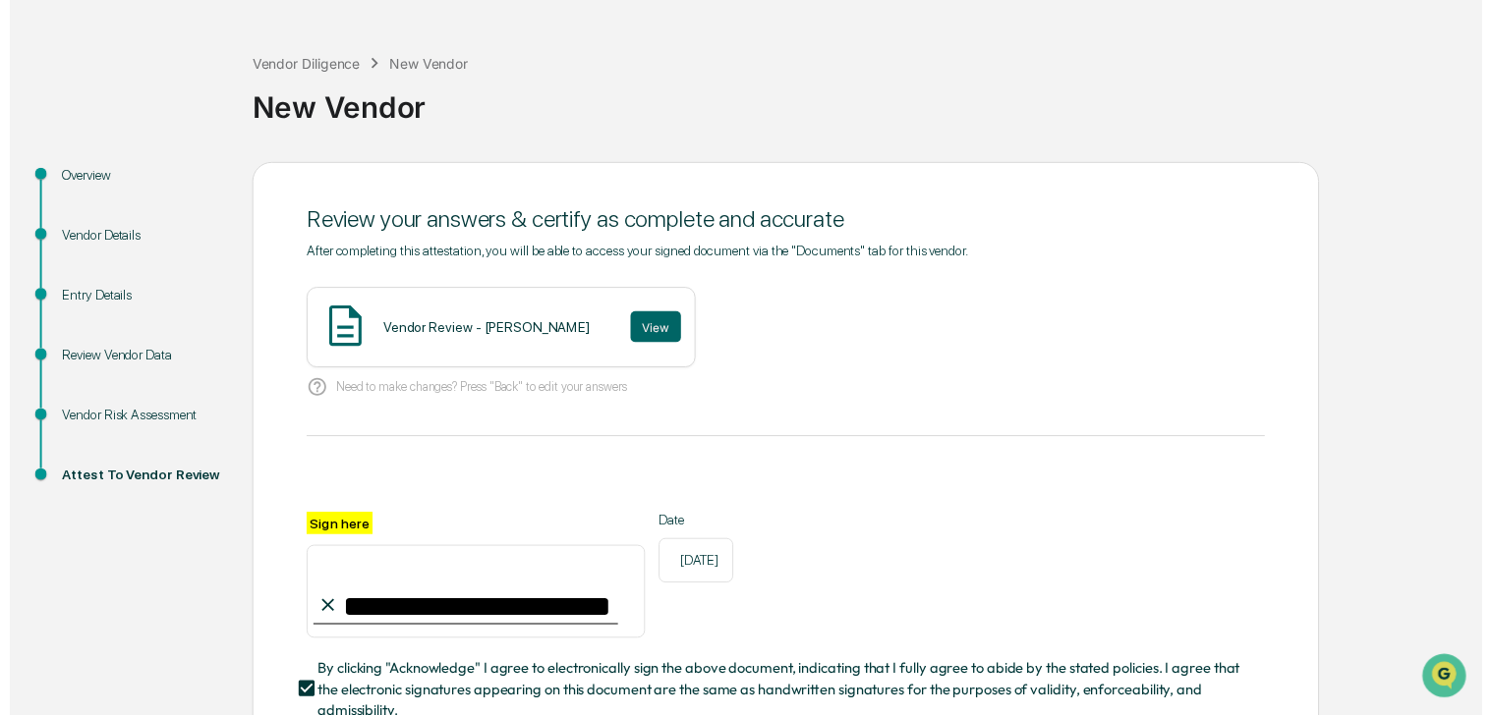
scroll to position [216, 0]
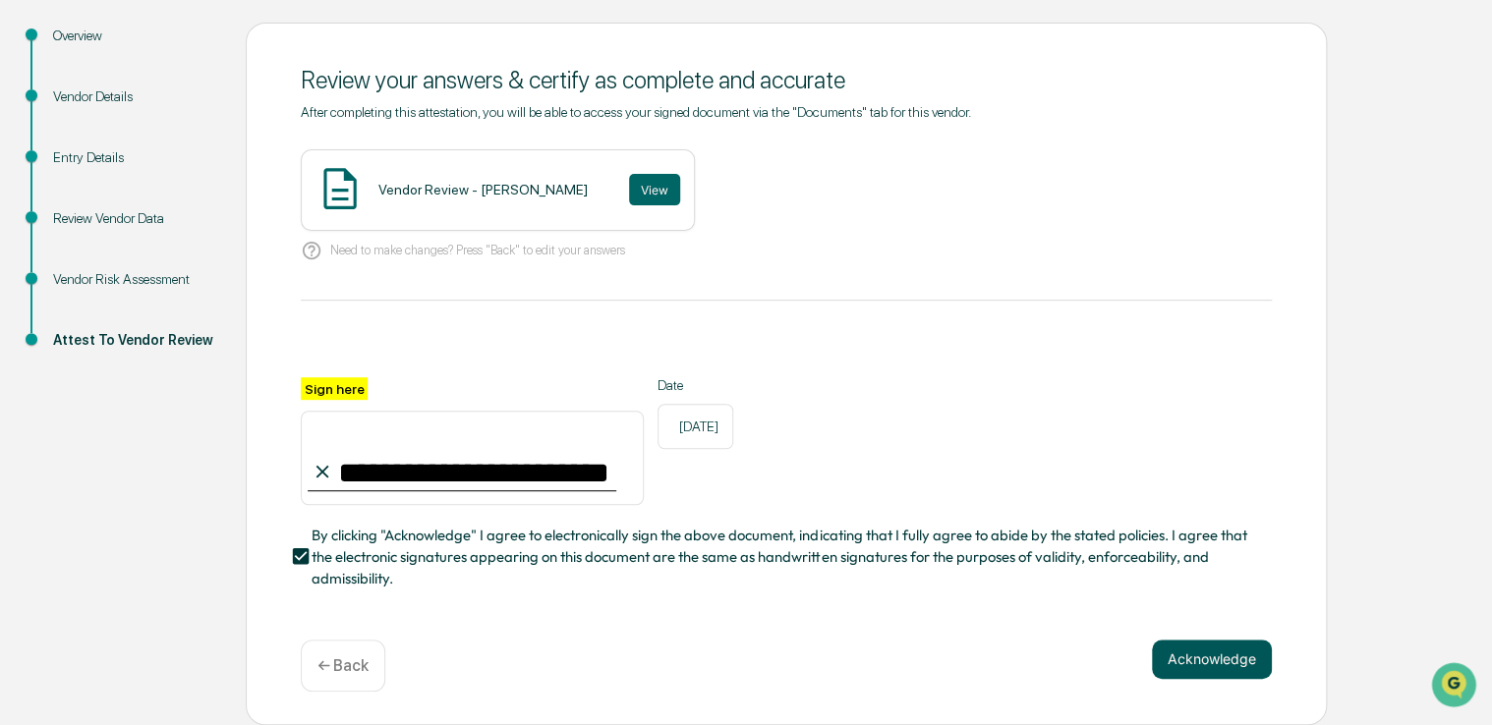
click at [1203, 661] on button "Acknowledge" at bounding box center [1212, 659] width 120 height 39
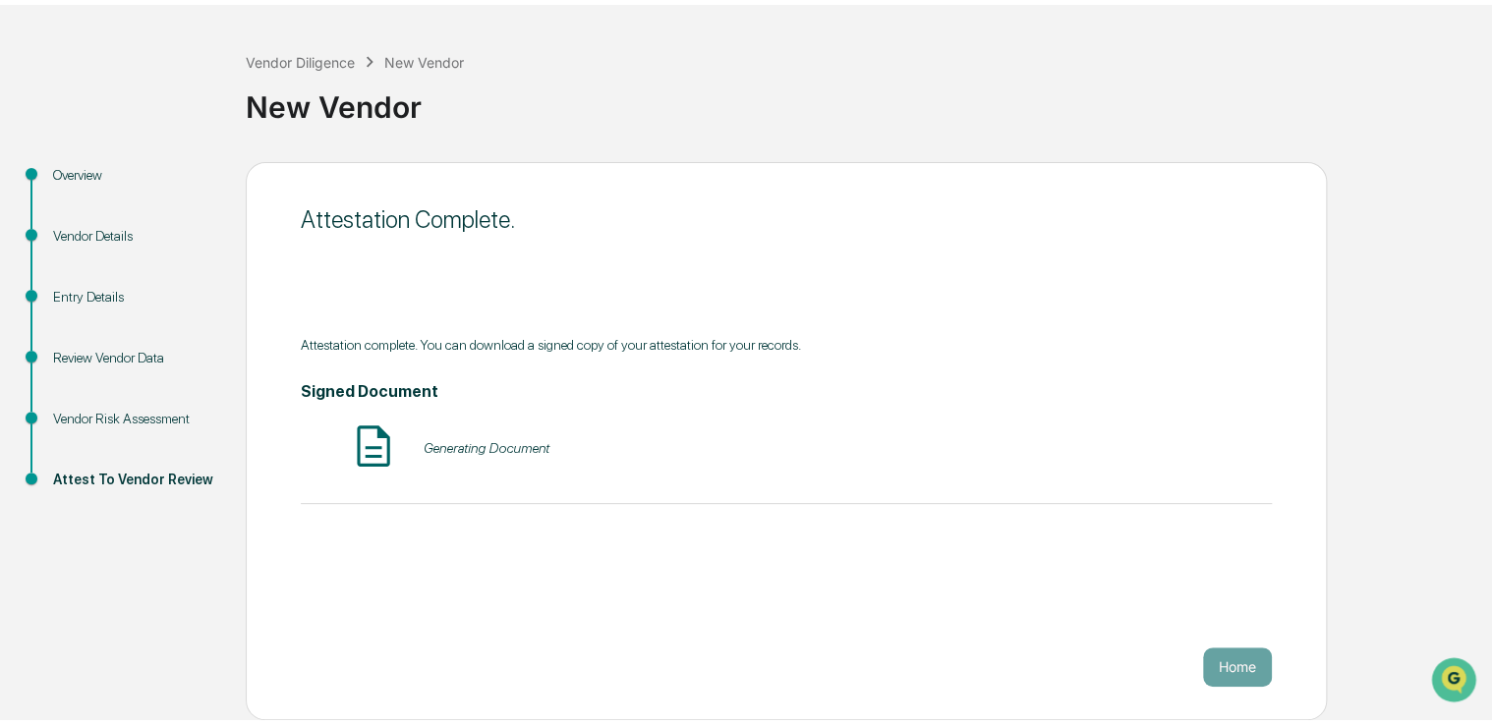
scroll to position [65, 0]
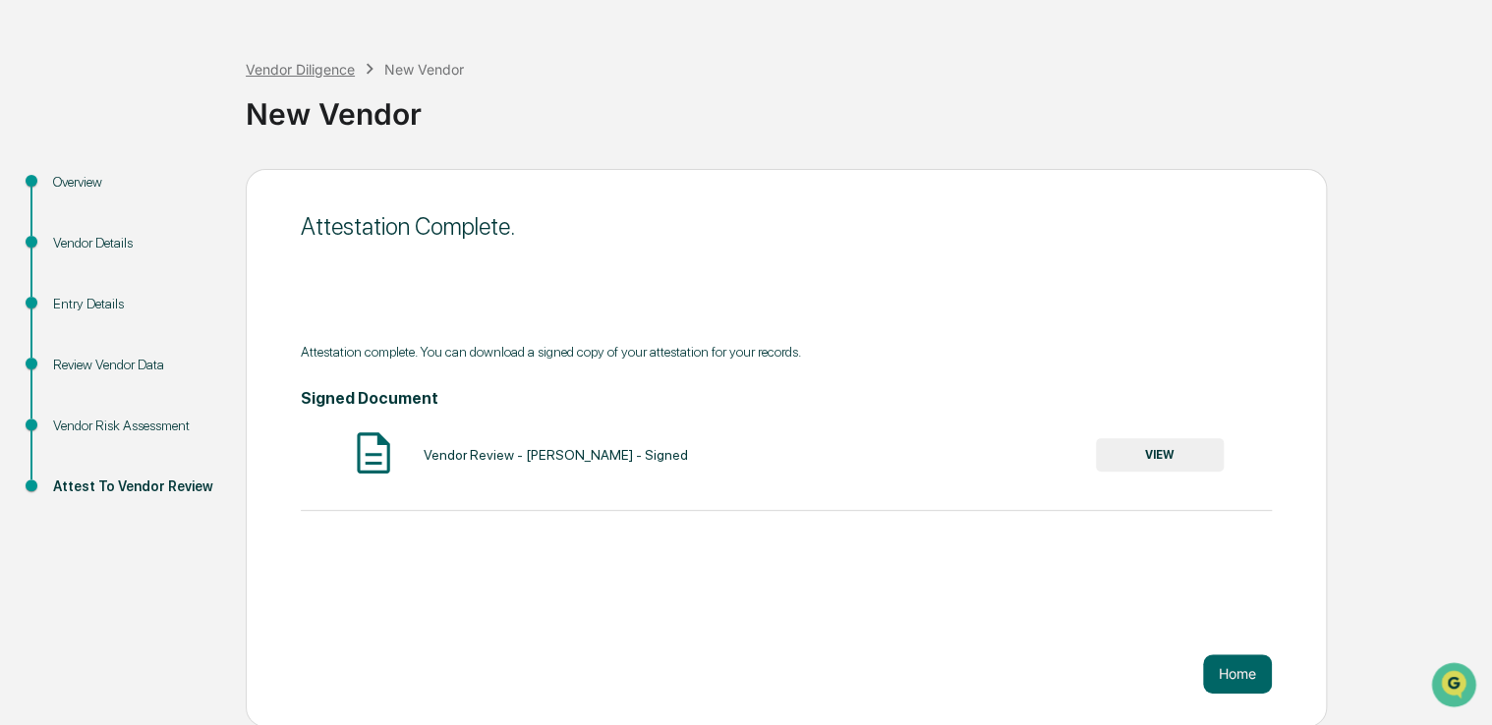
click at [302, 67] on div "Vendor Diligence" at bounding box center [300, 69] width 109 height 17
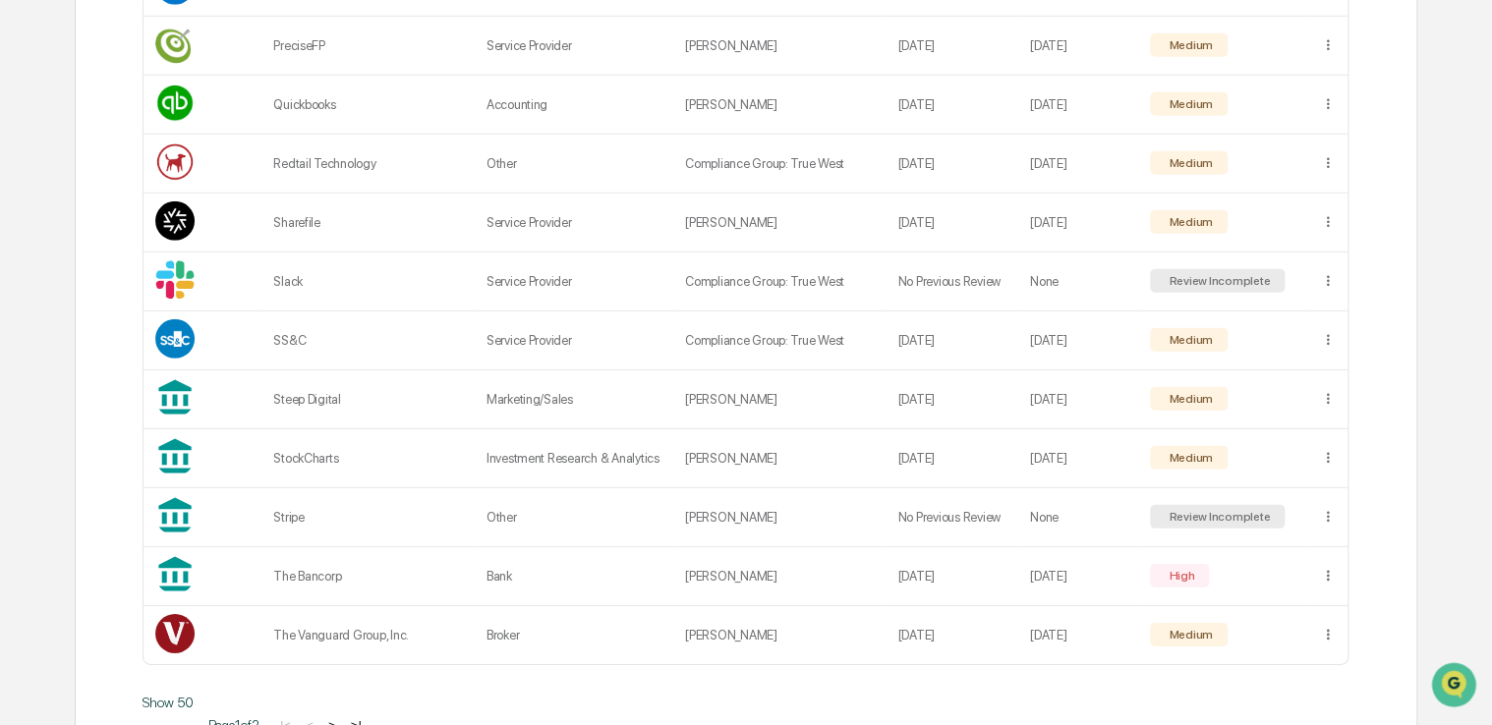
scroll to position [2781, 0]
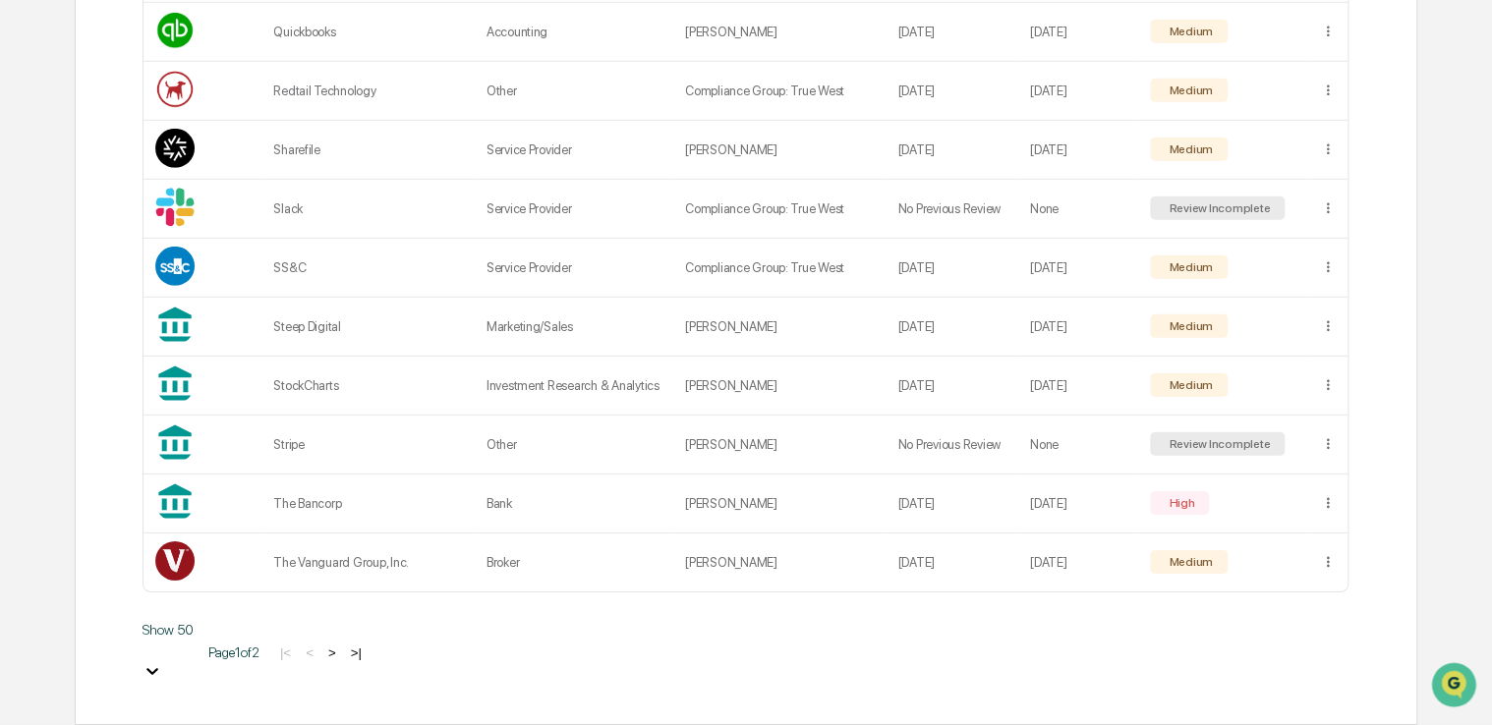
click at [342, 661] on button ">" at bounding box center [332, 653] width 20 height 17
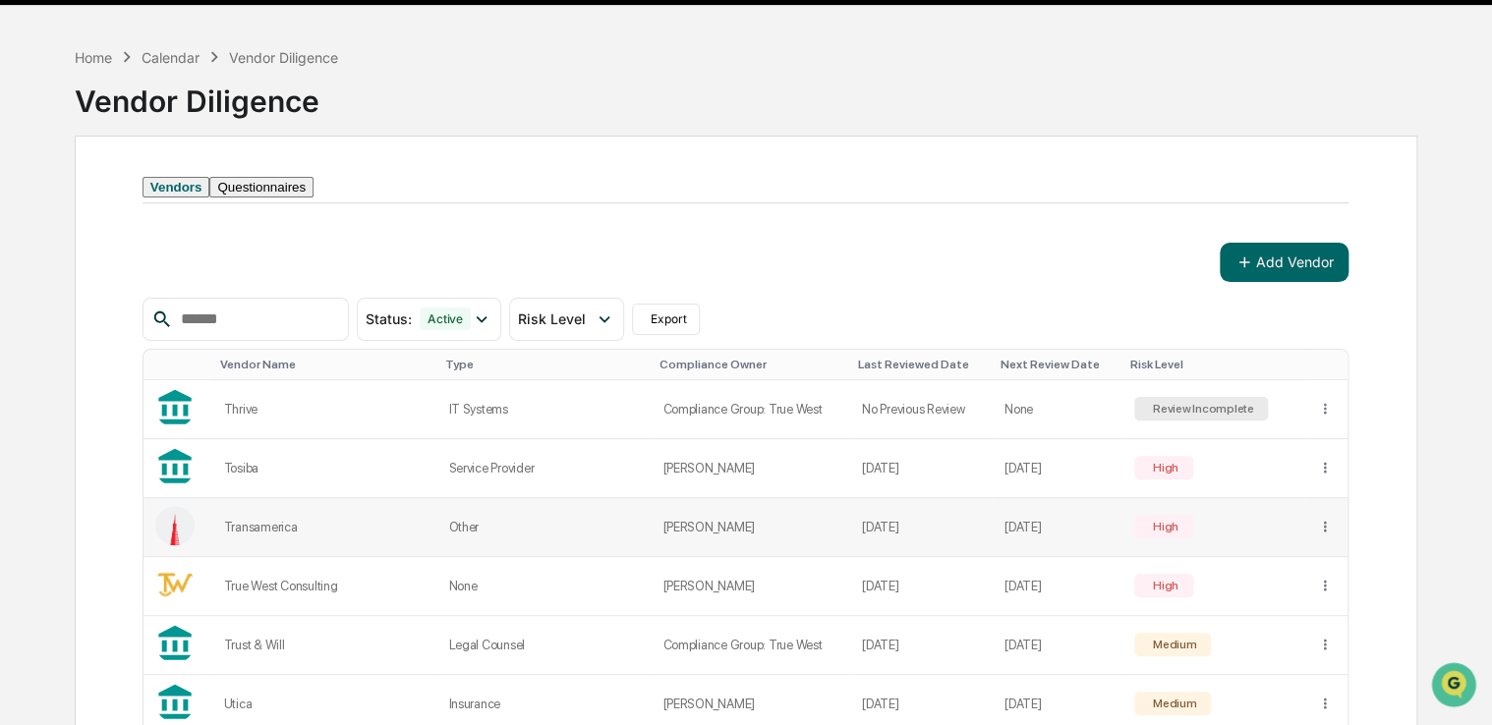
scroll to position [0, 0]
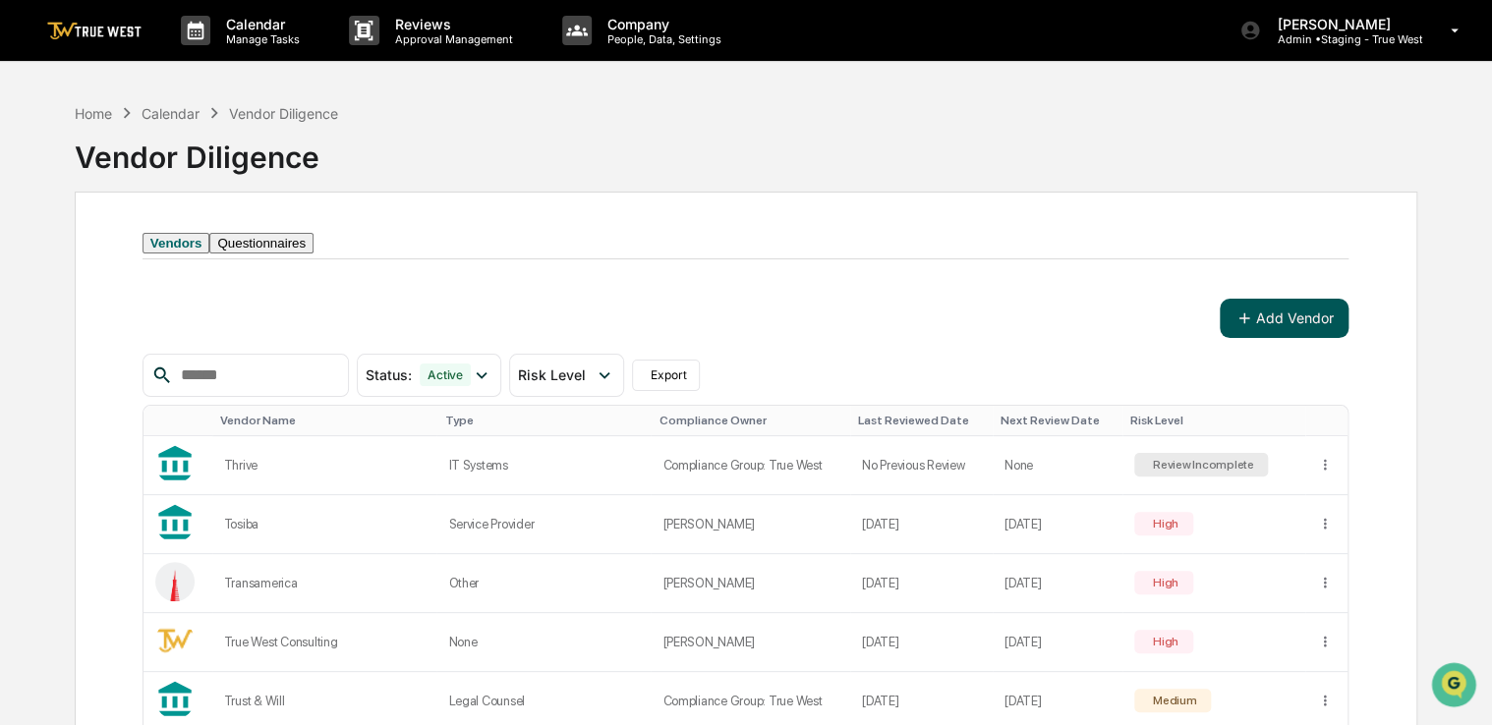
click at [1276, 336] on button "Add Vendor" at bounding box center [1284, 318] width 129 height 39
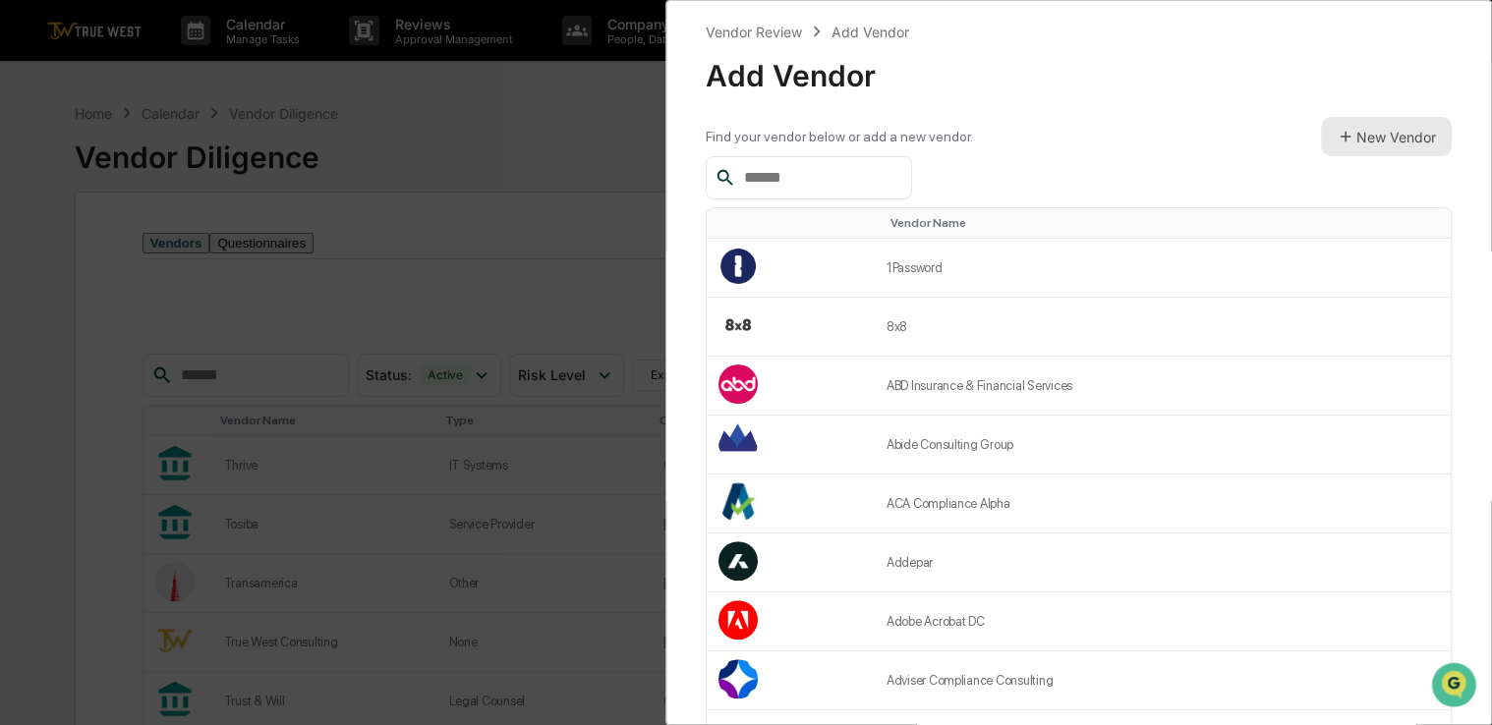
click at [1356, 136] on button "New Vendor" at bounding box center [1386, 136] width 131 height 39
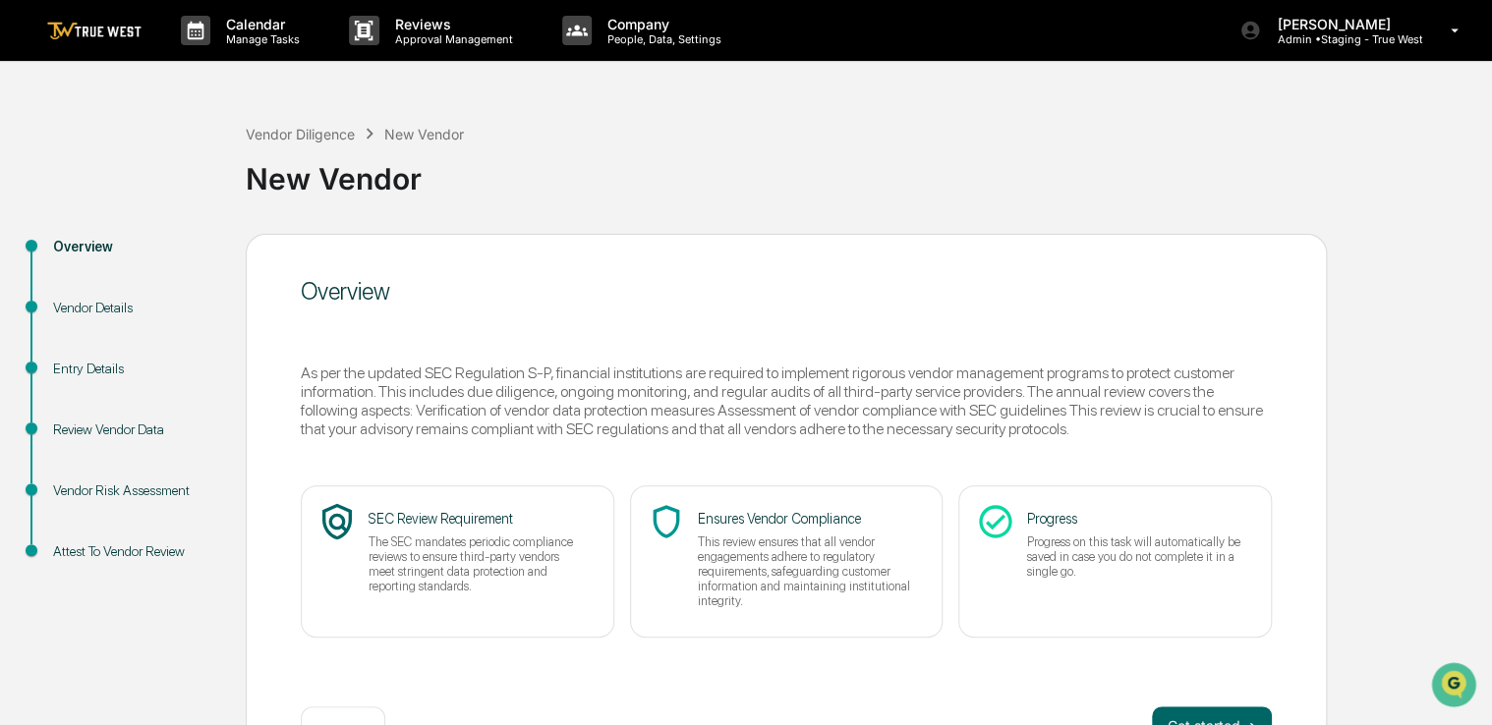
scroll to position [65, 0]
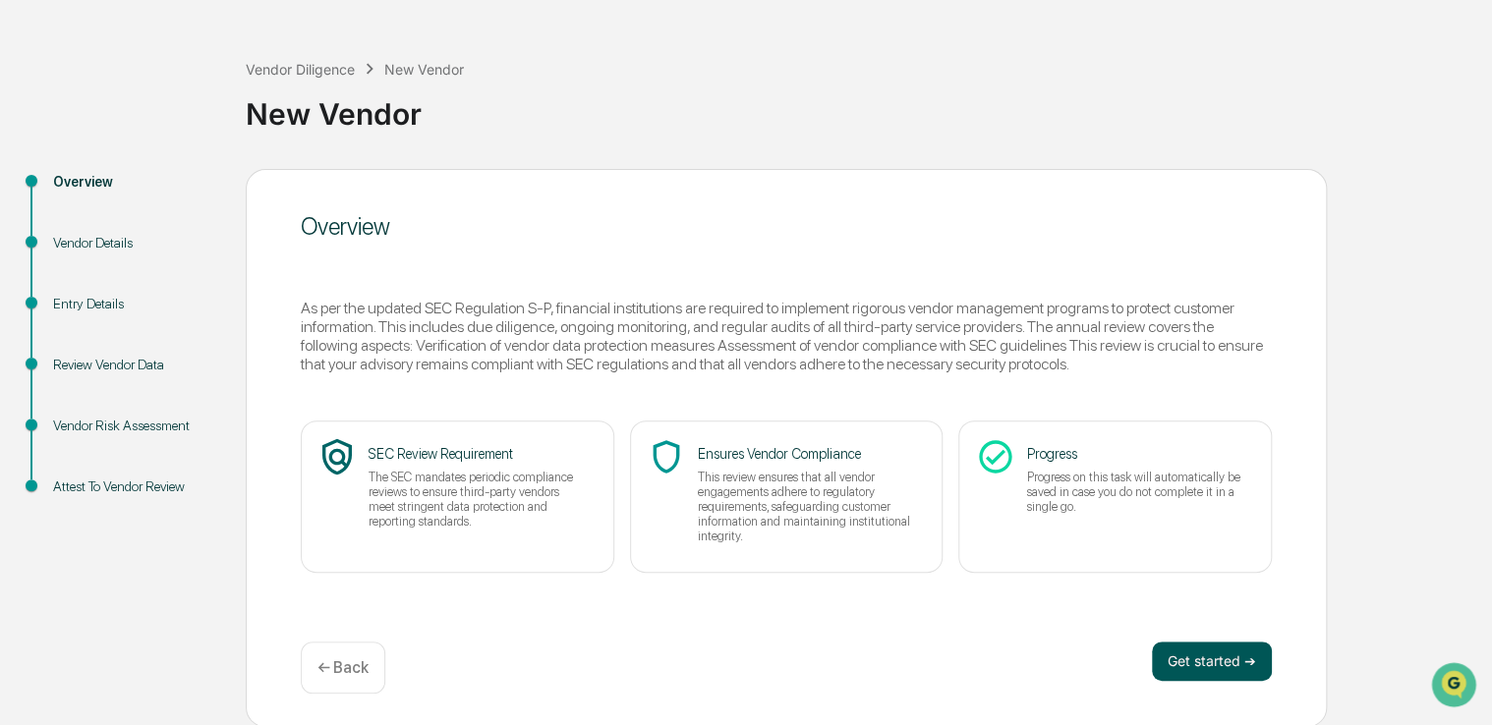
click at [1199, 671] on button "Get started ➔" at bounding box center [1212, 661] width 120 height 39
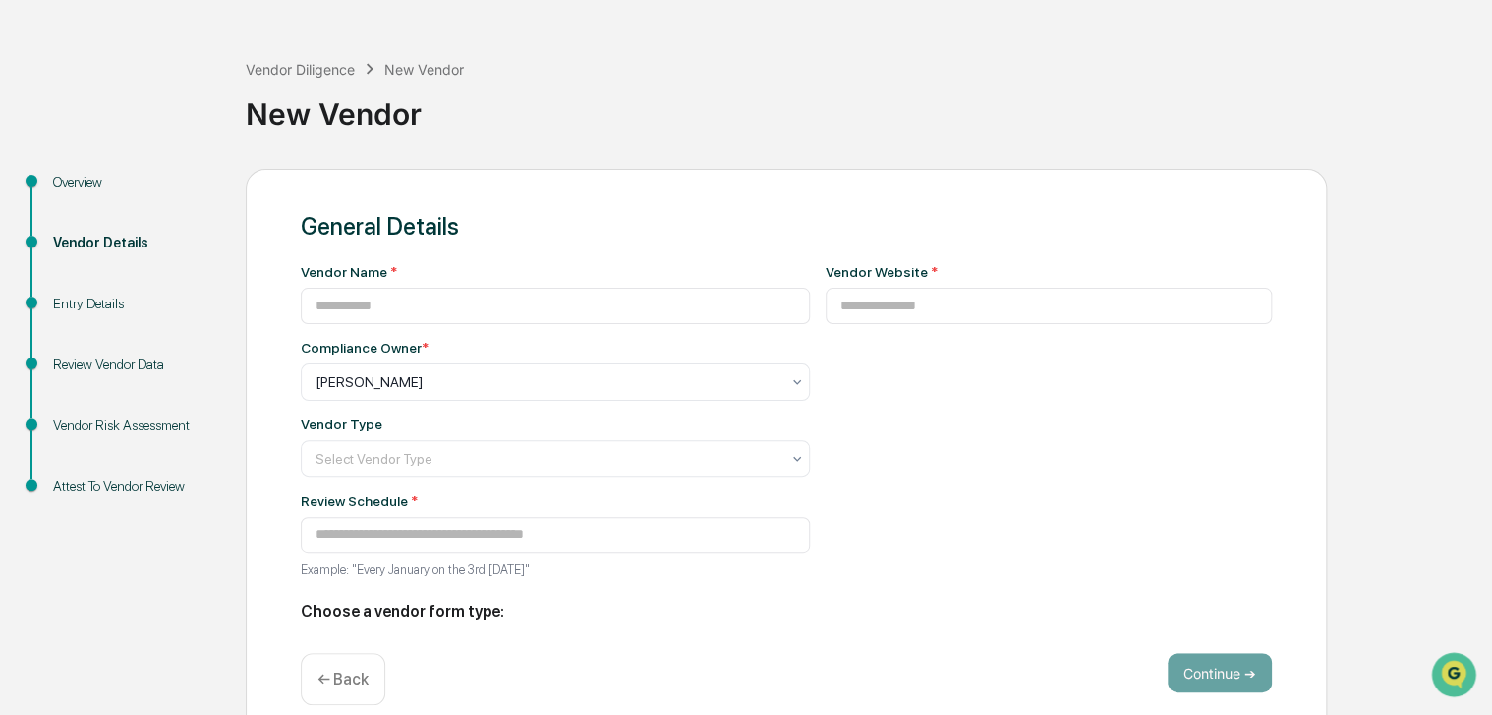
type input "**********"
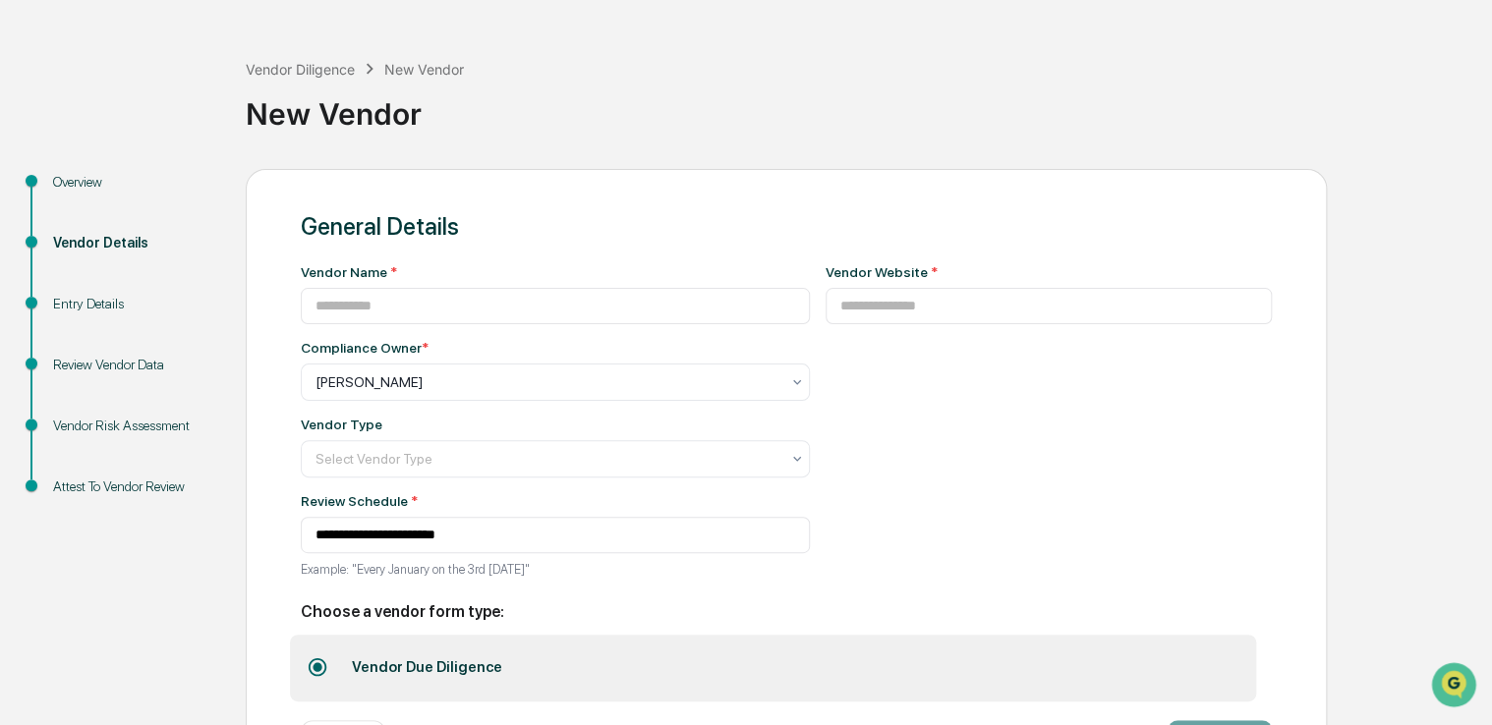
drag, startPoint x: 908, startPoint y: 218, endPoint x: 837, endPoint y: 218, distance: 70.8
click at [837, 218] on div "General Details" at bounding box center [786, 226] width 971 height 29
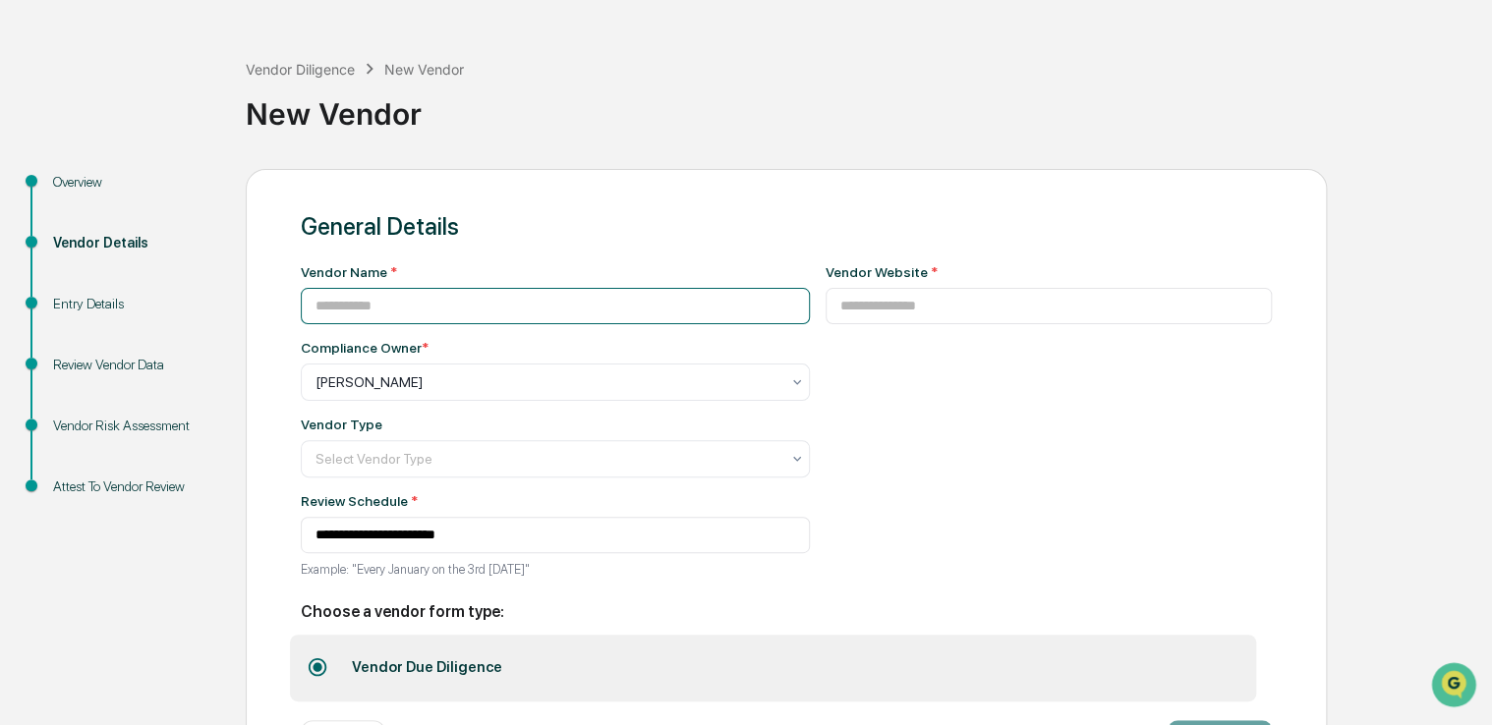
click at [690, 313] on input at bounding box center [555, 306] width 509 height 36
paste input "**********"
type input "**********"
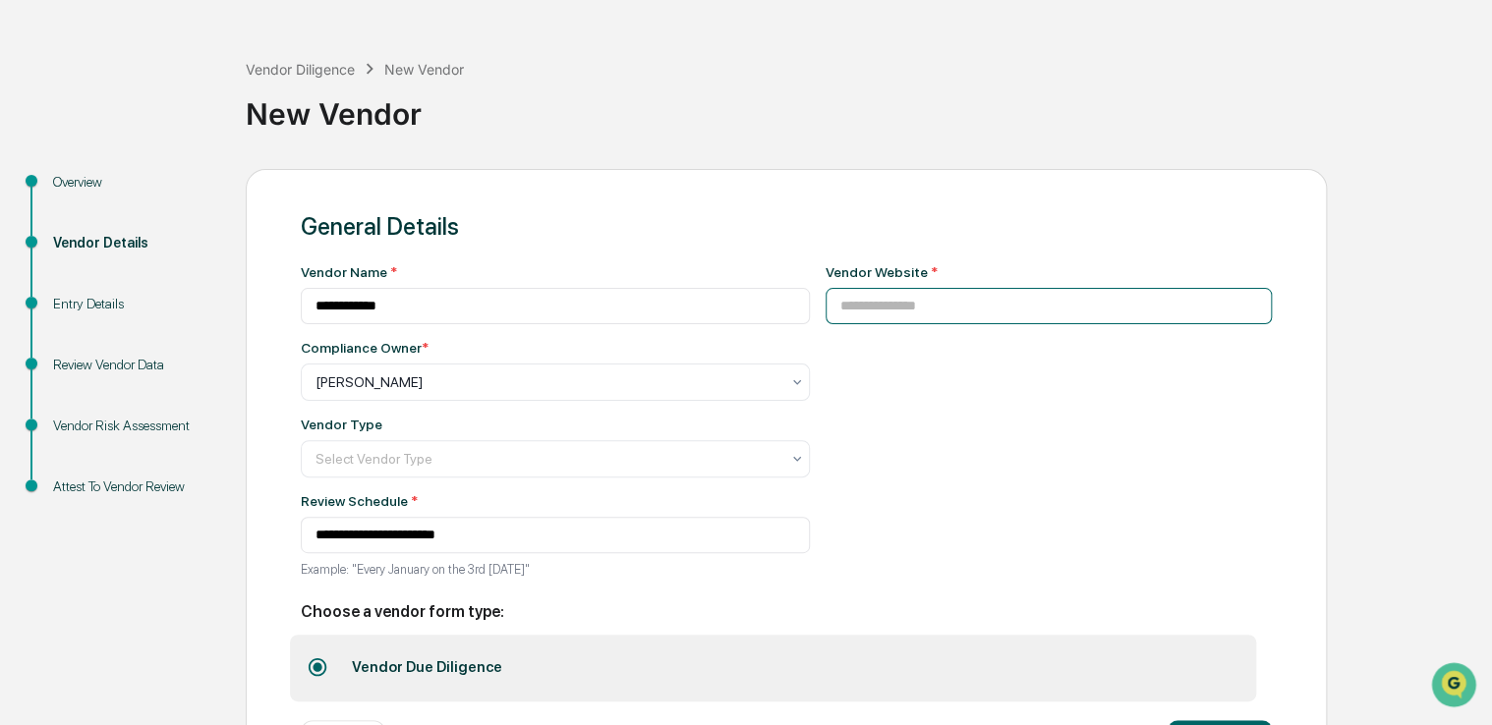
click at [873, 317] on input at bounding box center [1049, 306] width 447 height 36
paste input "**********"
type input "**********"
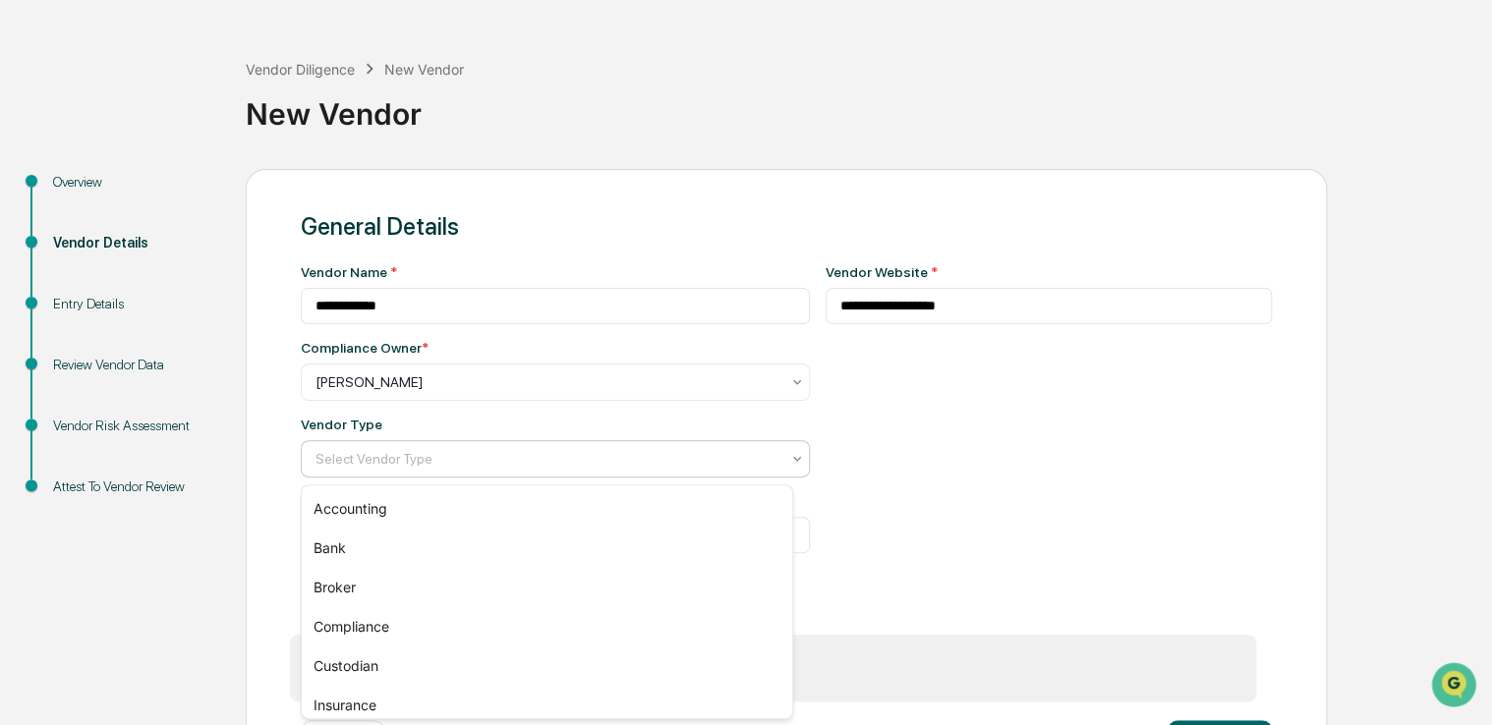
click at [515, 469] on div at bounding box center [547, 459] width 464 height 20
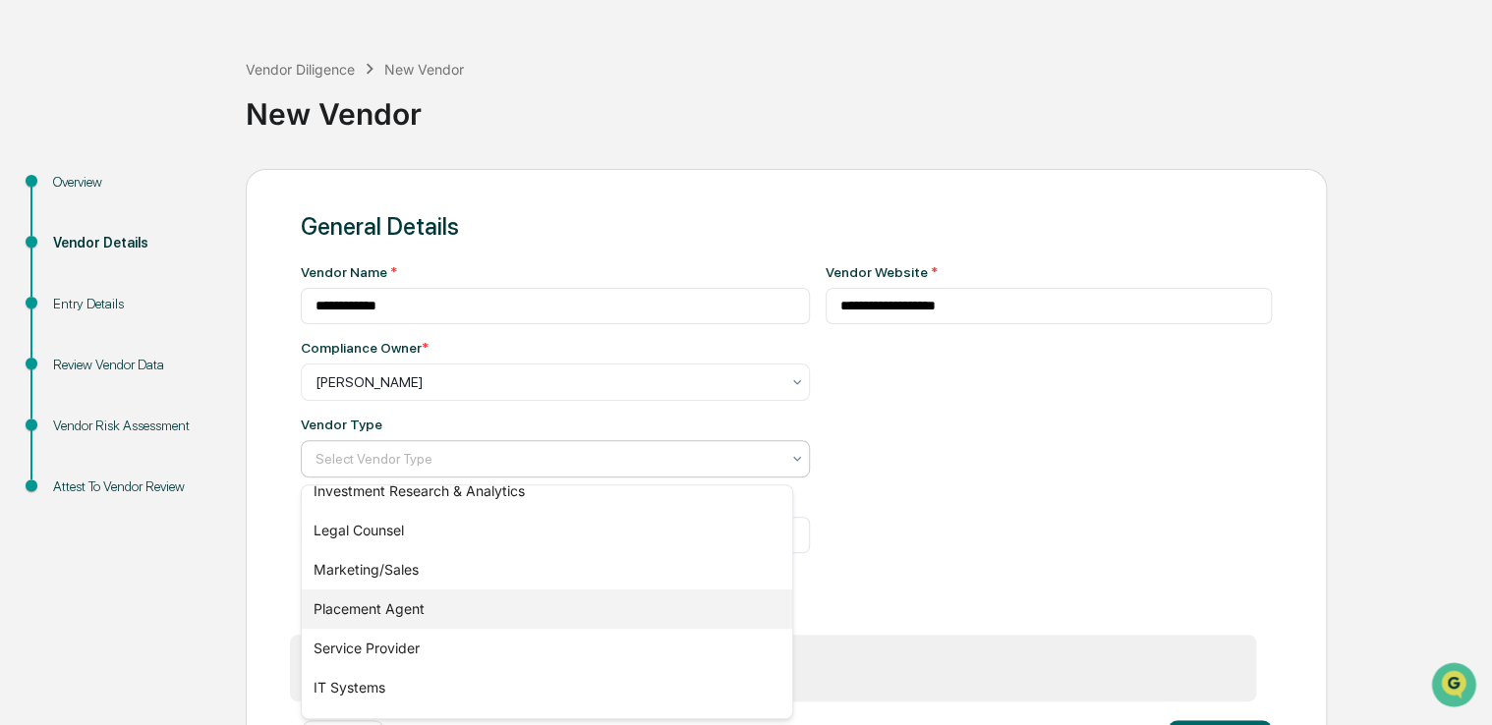
scroll to position [285, 0]
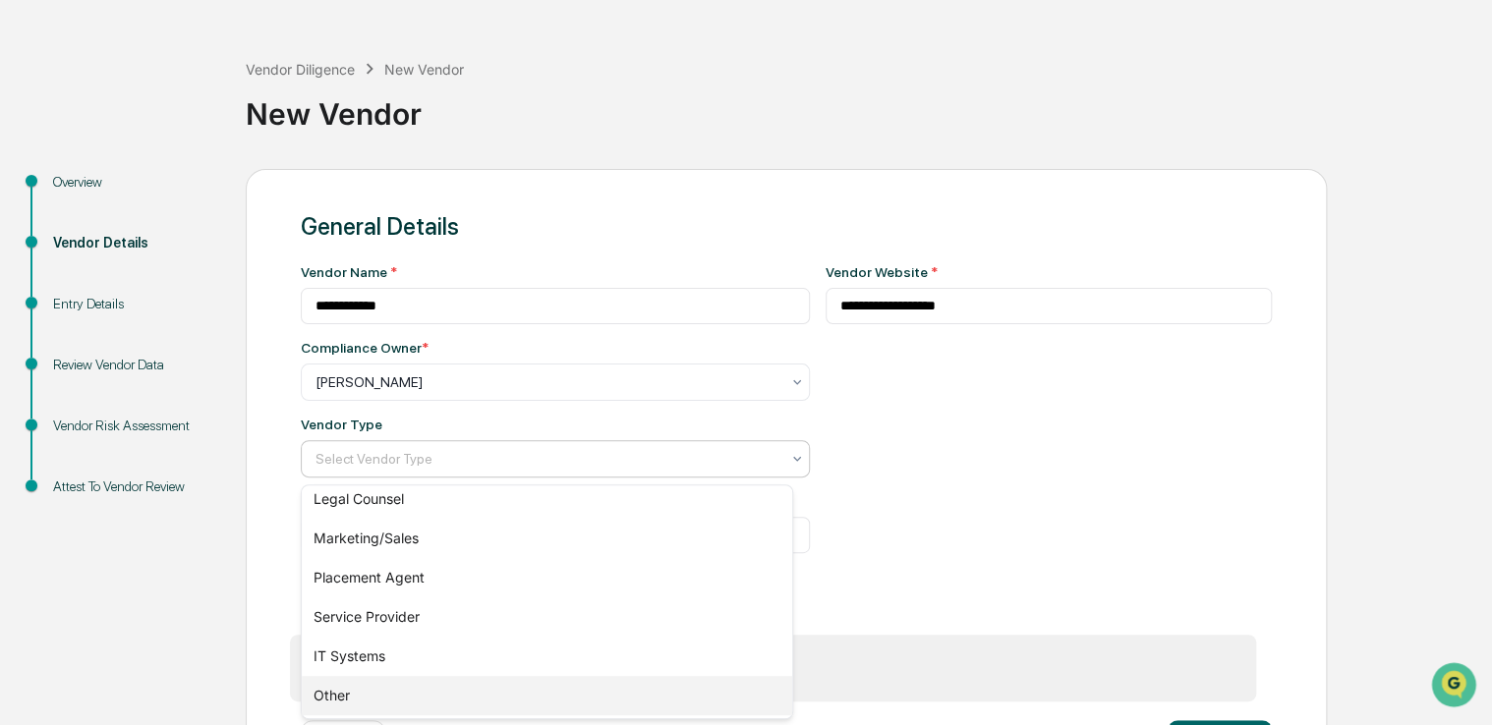
click at [423, 695] on div "Other" at bounding box center [547, 695] width 490 height 39
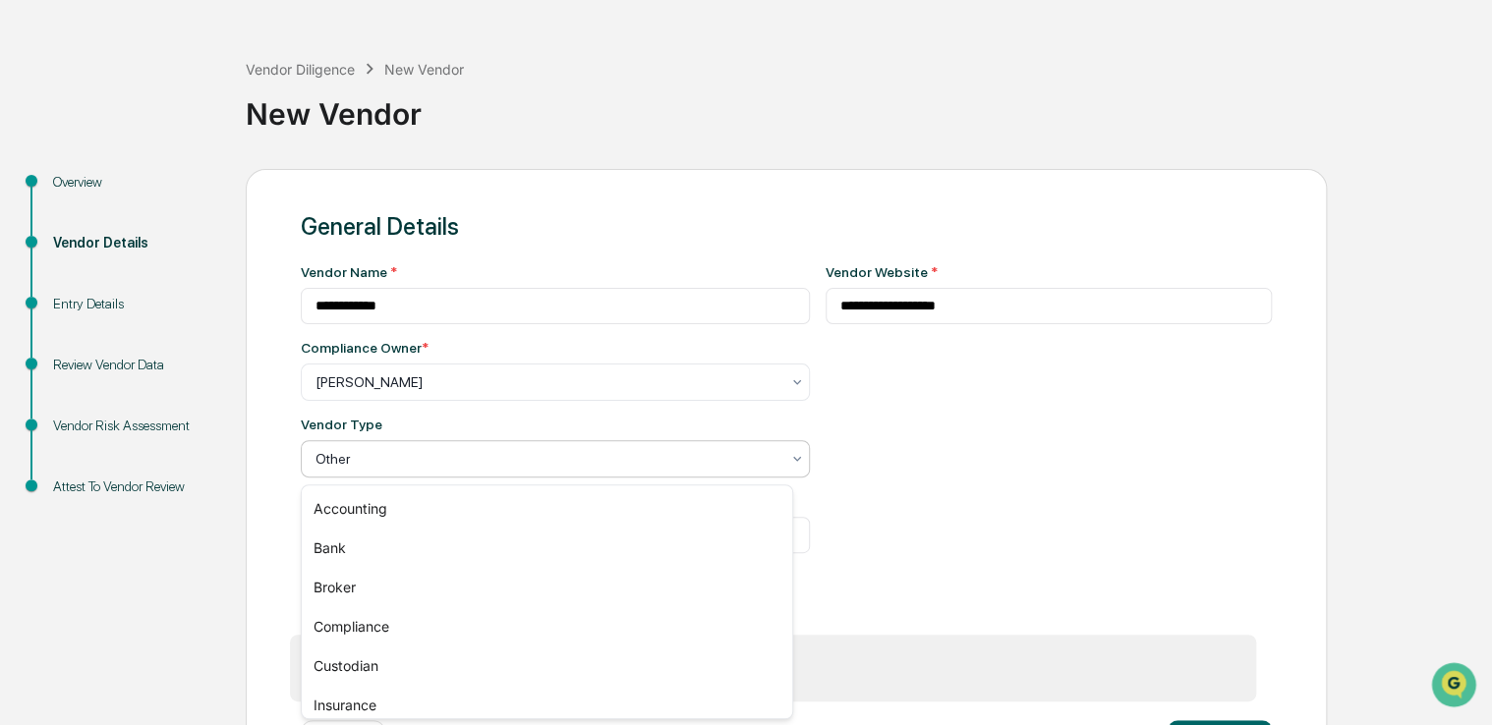
click at [482, 466] on div at bounding box center [547, 459] width 464 height 20
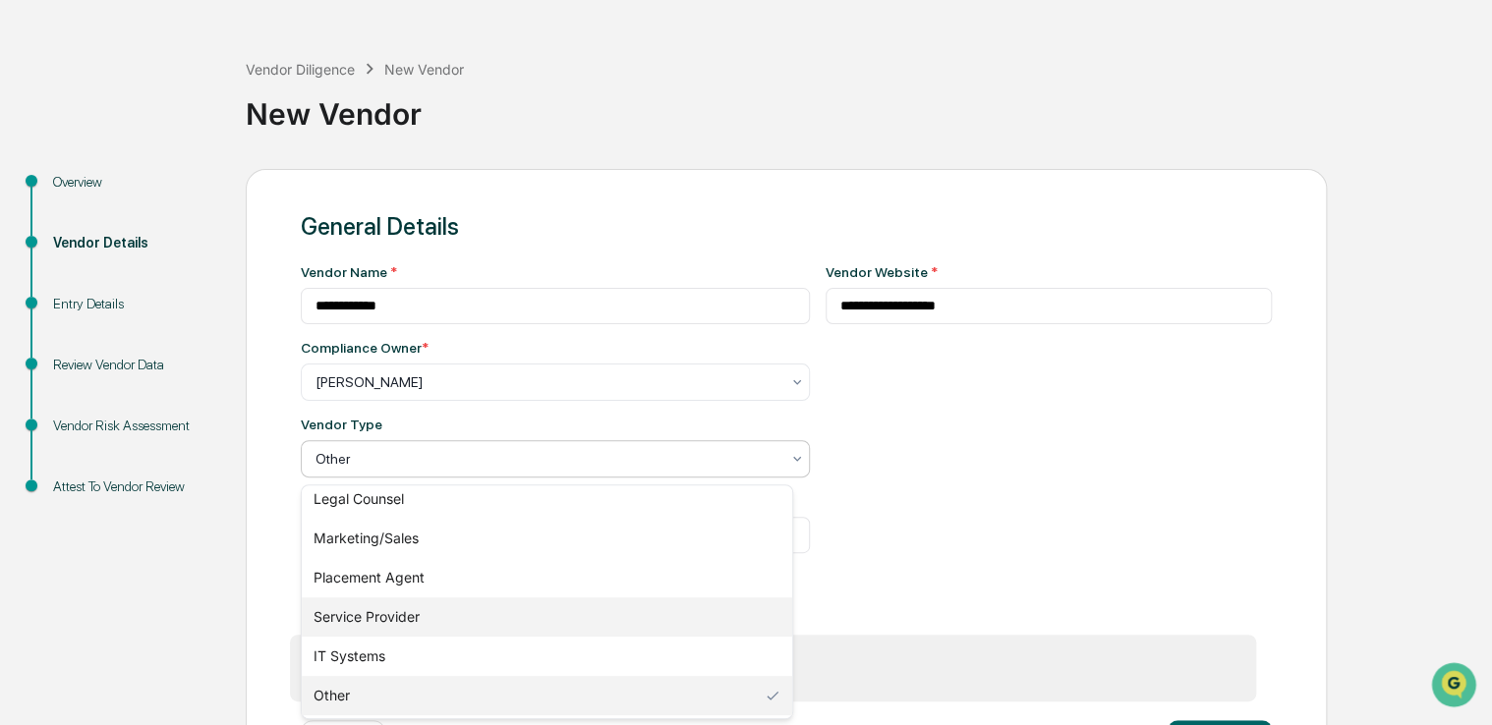
click at [425, 620] on div "Service Provider" at bounding box center [547, 617] width 490 height 39
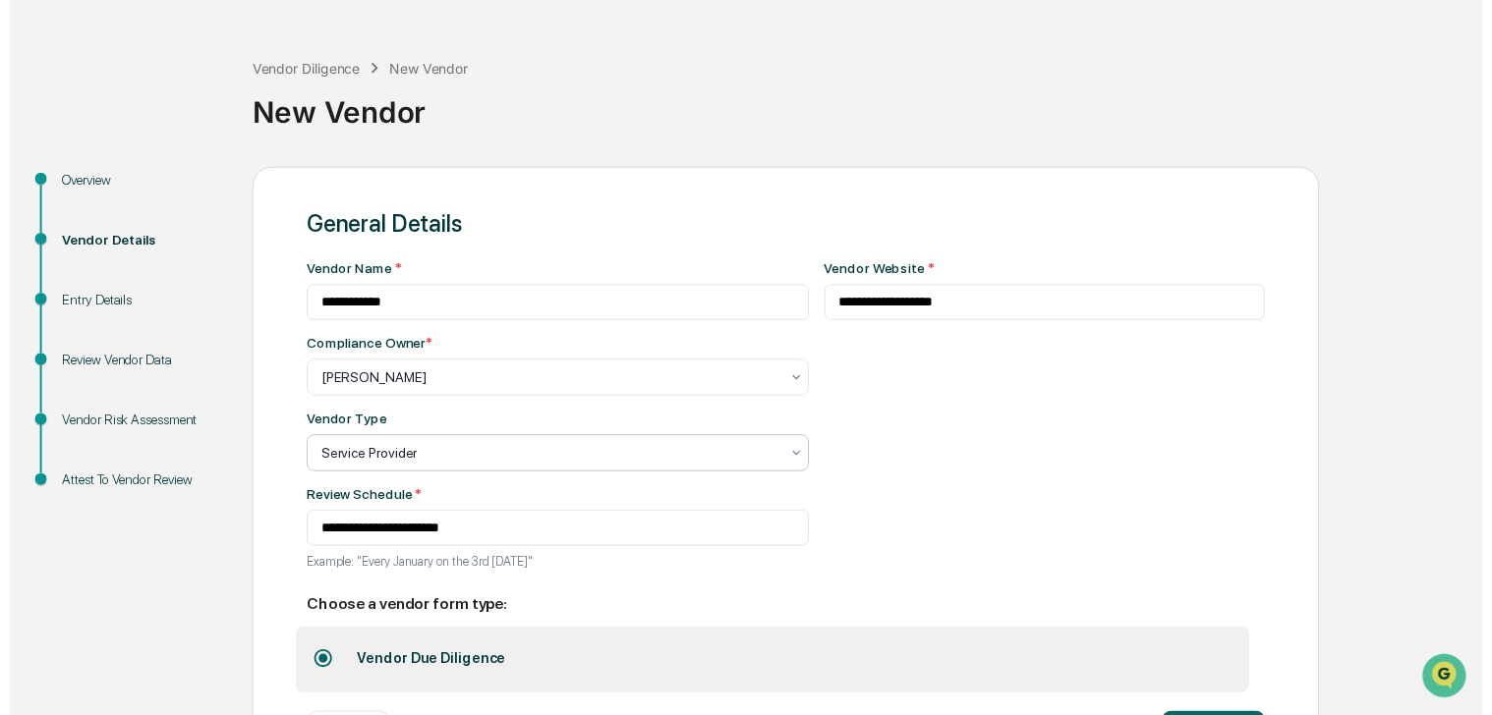
scroll to position [150, 0]
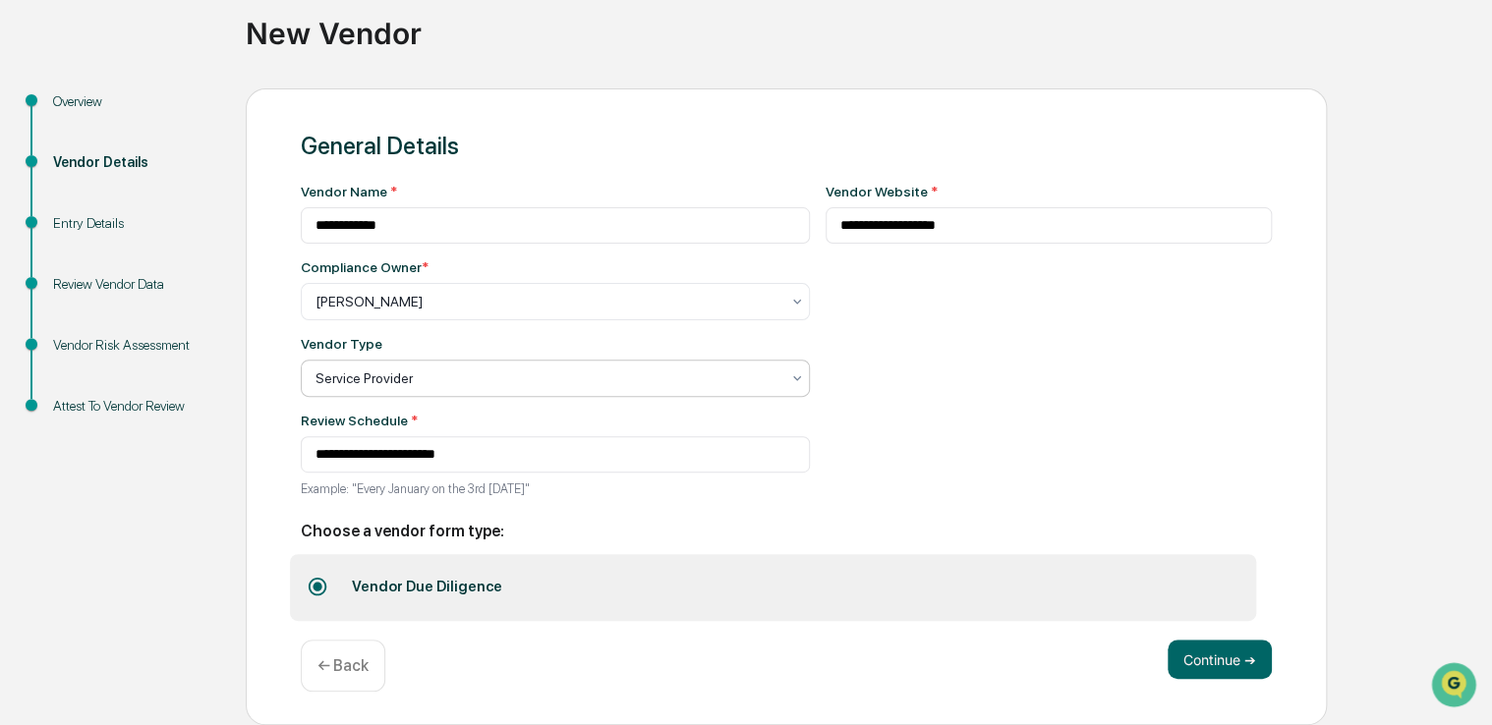
click at [1160, 652] on div "Continue ➔ ← Back" at bounding box center [786, 666] width 971 height 52
click at [1187, 660] on button "Continue ➔" at bounding box center [1220, 659] width 104 height 39
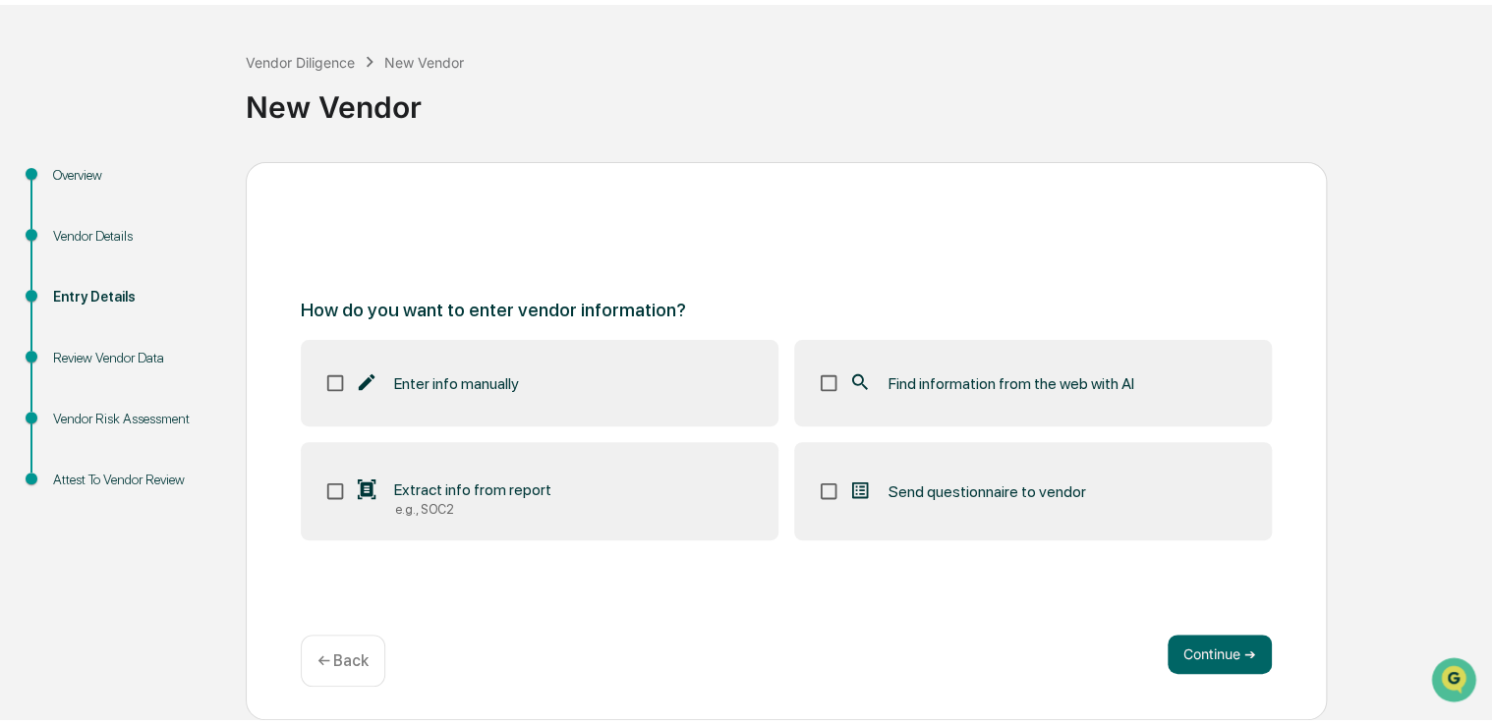
scroll to position [65, 0]
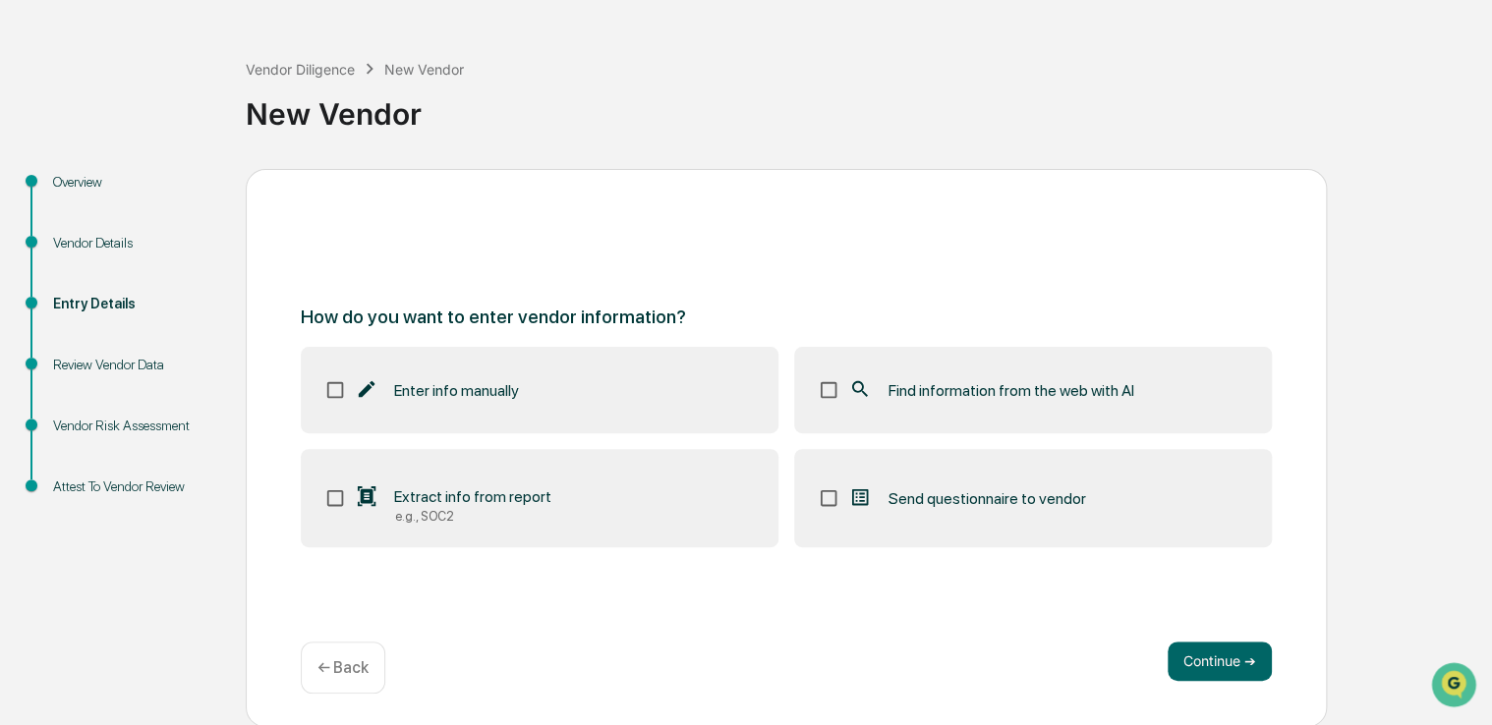
click at [955, 403] on label "Find information from the web with AI" at bounding box center [1033, 390] width 478 height 86
click at [1204, 676] on button "Continue ➔" at bounding box center [1220, 661] width 104 height 39
